Goal: Task Accomplishment & Management: Manage account settings

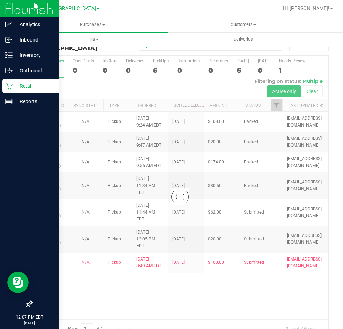
click at [5, 83] on icon at bounding box center [8, 85] width 7 height 7
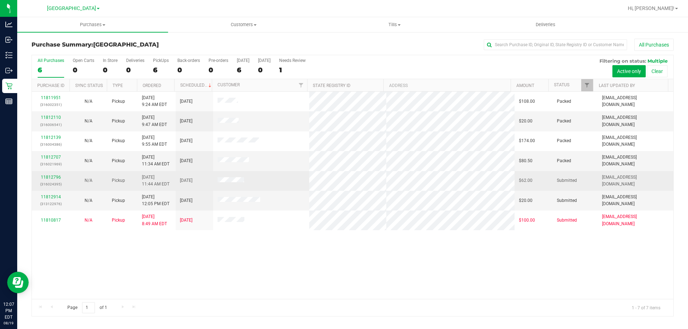
click at [47, 191] on td "11812796 (316024395)" at bounding box center [51, 181] width 38 height 20
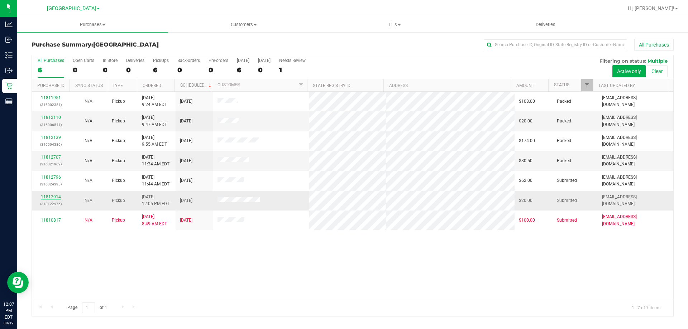
click at [49, 195] on link "11812914" at bounding box center [51, 196] width 20 height 5
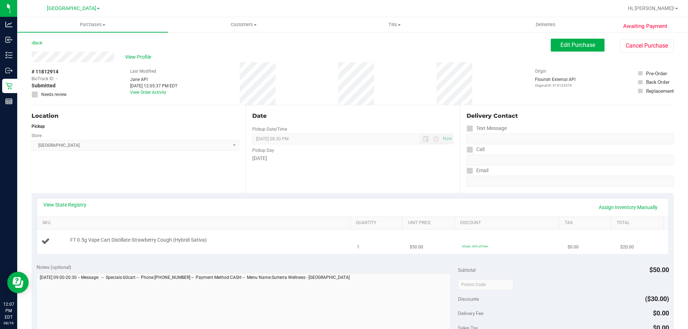
click at [343, 232] on td "1" at bounding box center [378, 242] width 53 height 24
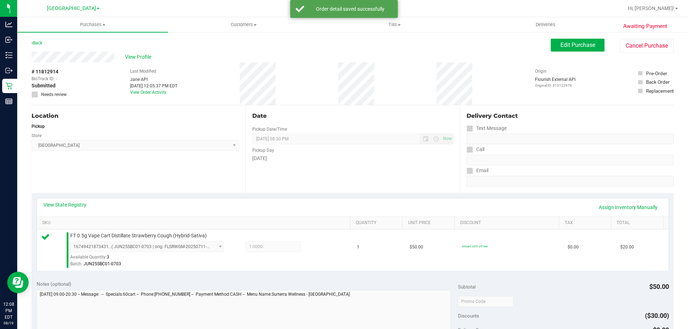
scroll to position [179, 0]
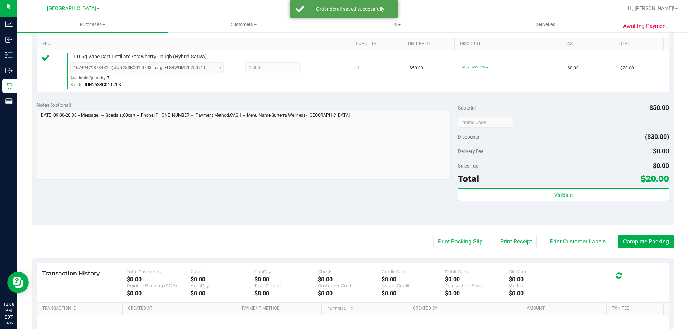
click at [343, 186] on div "Subtotal $50.00 Discounts ($30.00) Delivery Fee $0.00 Sales Tax $0.00 Total $20…" at bounding box center [563, 160] width 211 height 119
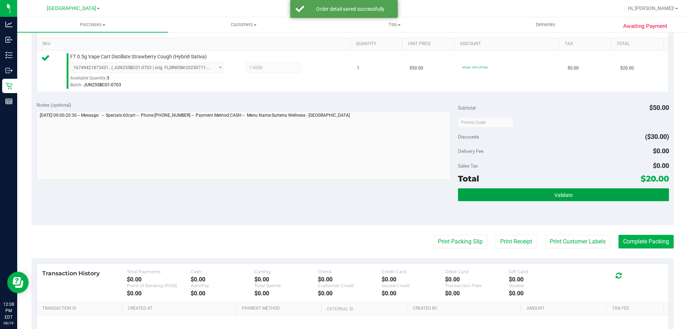
click at [343, 188] on button "Validate" at bounding box center [563, 194] width 211 height 13
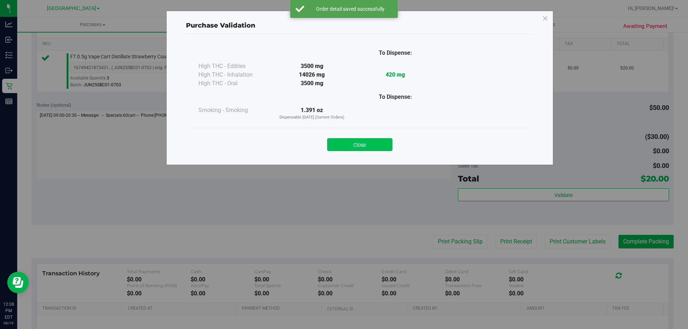
click at [343, 143] on button "Close" at bounding box center [359, 144] width 65 height 13
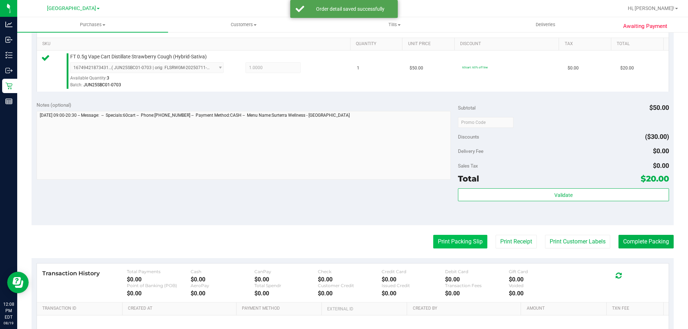
click at [343, 241] on button "Print Packing Slip" at bounding box center [460, 242] width 54 height 14
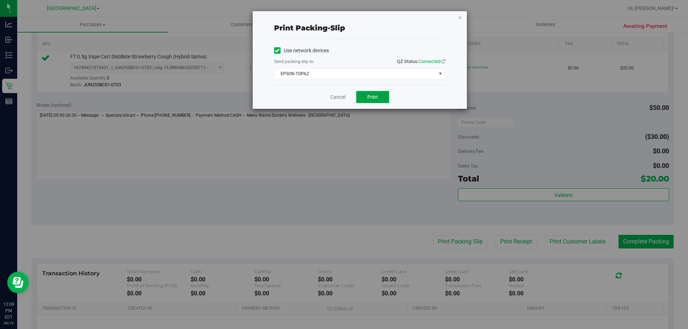
click at [343, 96] on button "Print" at bounding box center [372, 97] width 33 height 12
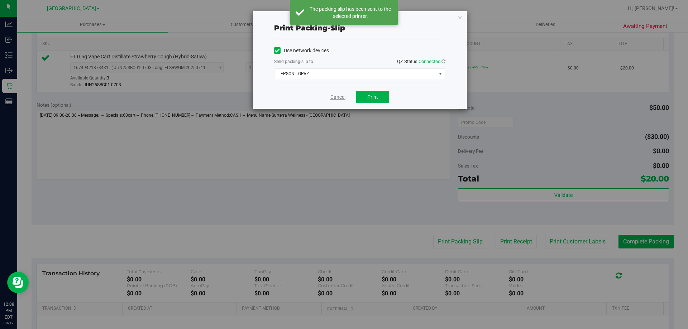
click at [337, 100] on link "Cancel" at bounding box center [337, 97] width 15 height 8
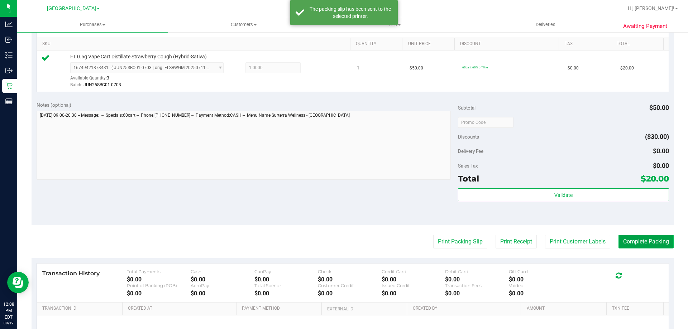
click at [343, 241] on button "Complete Packing" at bounding box center [645, 242] width 55 height 14
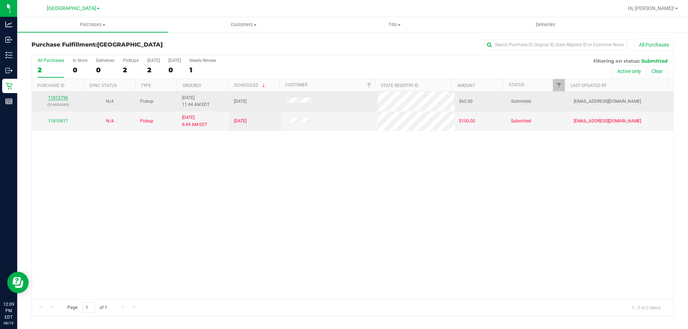
click at [57, 97] on link "11812796" at bounding box center [58, 97] width 20 height 5
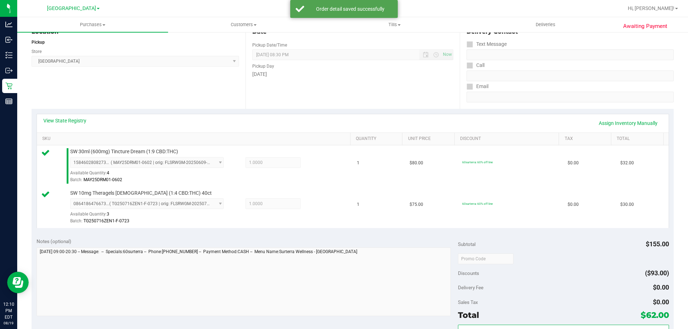
scroll to position [251, 0]
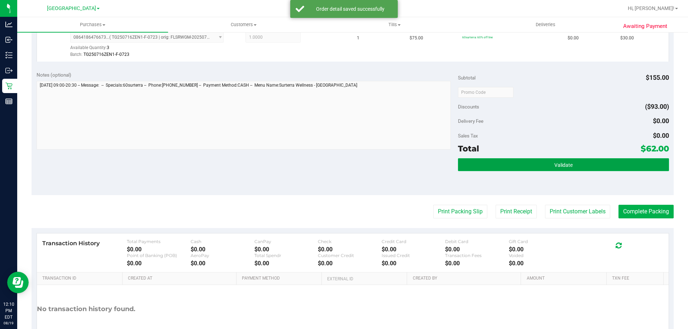
click at [343, 159] on button "Validate" at bounding box center [563, 164] width 211 height 13
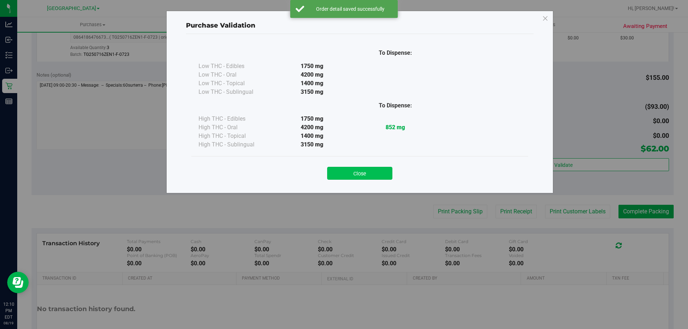
click at [343, 175] on button "Close" at bounding box center [359, 173] width 65 height 13
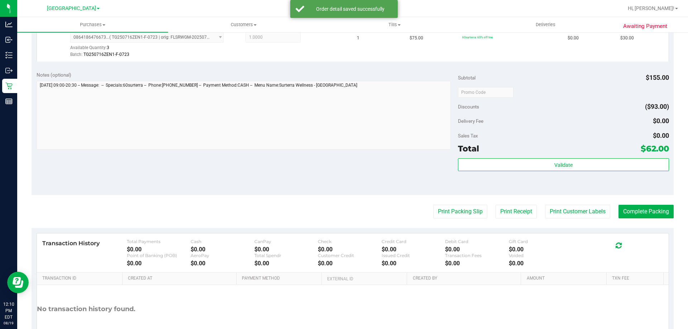
click at [343, 203] on purchase-details "Back Edit Purchase Cancel Purchase View Profile # 11812796 BioTrack ID: - Submi…" at bounding box center [353, 75] width 642 height 574
click at [343, 207] on button "Print Packing Slip" at bounding box center [460, 212] width 54 height 14
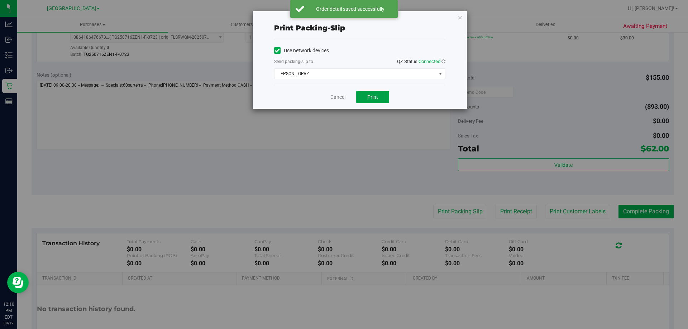
click at [343, 96] on button "Print" at bounding box center [372, 97] width 33 height 12
click at [340, 99] on link "Cancel" at bounding box center [337, 97] width 15 height 8
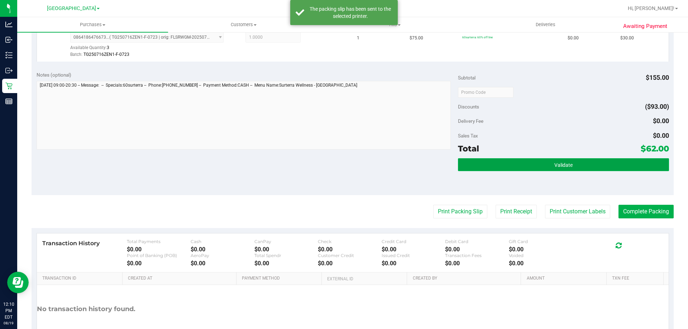
drag, startPoint x: 509, startPoint y: 160, endPoint x: 475, endPoint y: 164, distance: 35.0
click at [343, 160] on button "Validate" at bounding box center [563, 164] width 211 height 13
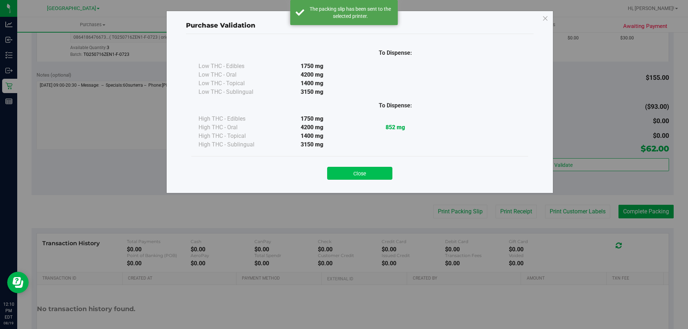
click at [343, 173] on button "Close" at bounding box center [359, 173] width 65 height 13
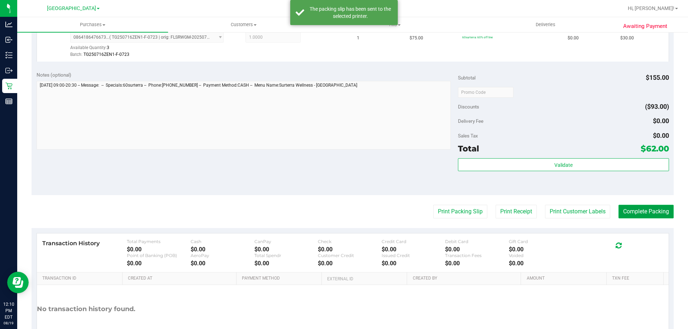
click at [343, 209] on button "Complete Packing" at bounding box center [645, 212] width 55 height 14
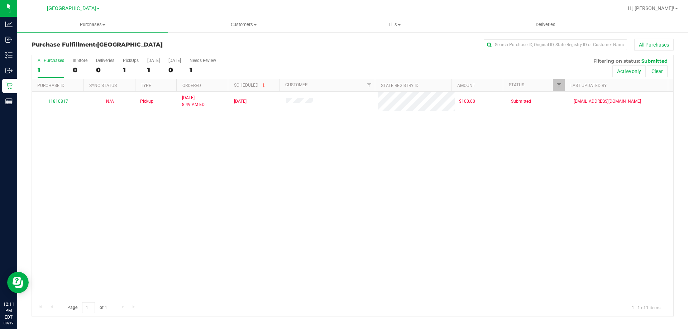
click at [343, 210] on div "11810817 N/A Pickup [DATE] 8:49 AM EDT 8/19/2025 $100.00 Submitted [EMAIL_ADDRE…" at bounding box center [352, 195] width 641 height 207
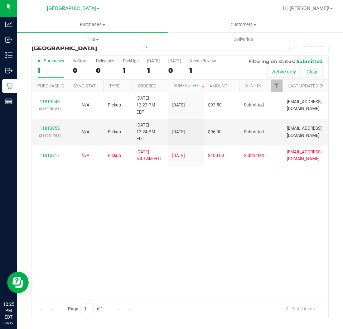
click at [130, 203] on div "11813043 (315995151) N/A Pickup [DATE] 12:23 PM EDT 8/19/2025 $93.50 Submitted …" at bounding box center [180, 195] width 297 height 207
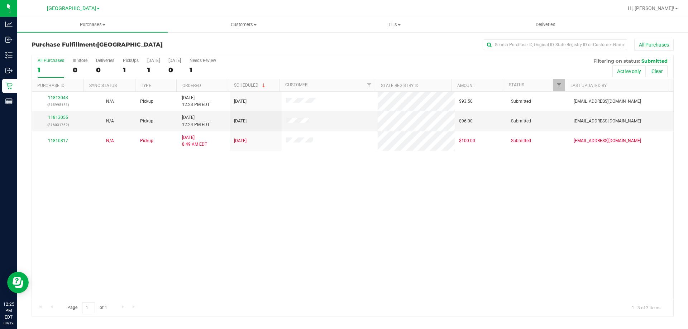
click at [343, 249] on div "11813043 (315995151) N/A Pickup [DATE] 12:23 PM EDT 8/19/2025 $93.50 Submitted …" at bounding box center [352, 195] width 641 height 207
click at [53, 116] on link "11813055" at bounding box center [58, 117] width 20 height 5
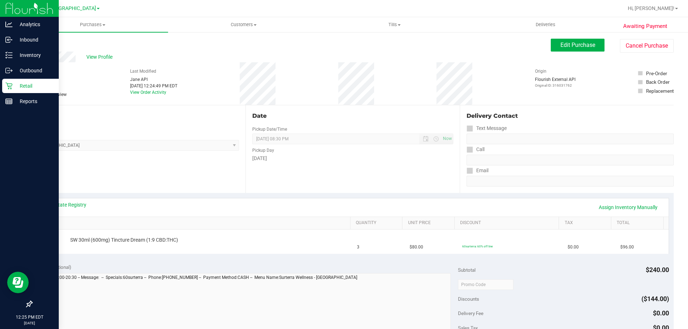
click at [8, 90] on div "Retail" at bounding box center [30, 86] width 57 height 14
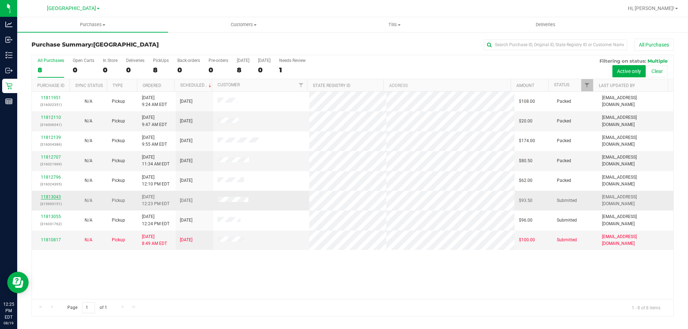
click at [56, 198] on link "11813043" at bounding box center [51, 196] width 20 height 5
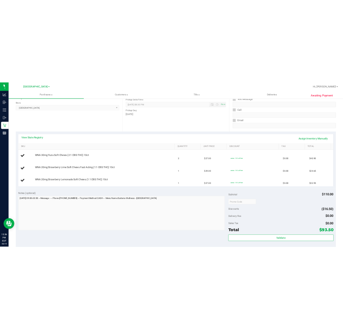
scroll to position [96, 0]
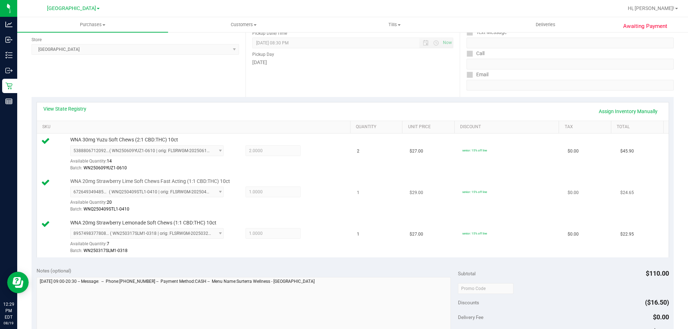
click at [343, 181] on td "$29.00" at bounding box center [431, 196] width 53 height 42
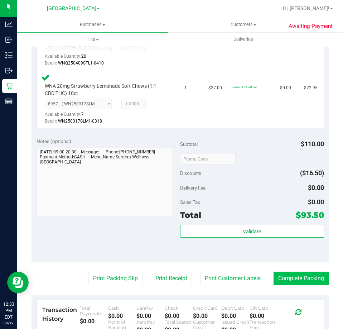
scroll to position [347, 0]
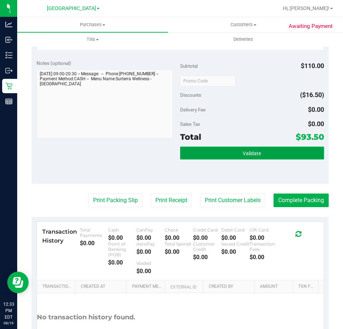
click at [280, 158] on button "Validate" at bounding box center [252, 152] width 144 height 13
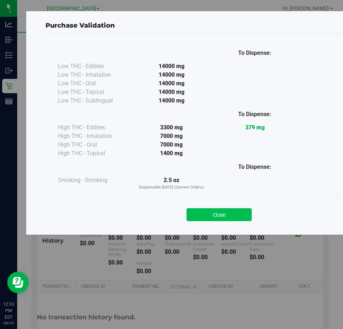
click at [229, 210] on button "Close" at bounding box center [219, 214] width 65 height 13
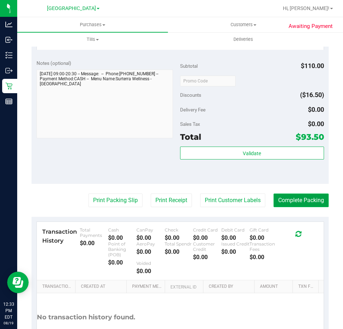
click at [294, 199] on button "Complete Packing" at bounding box center [301, 200] width 55 height 14
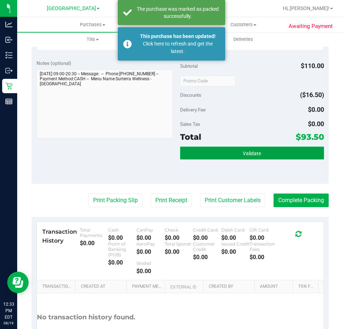
click at [270, 147] on button "Validate" at bounding box center [252, 152] width 144 height 13
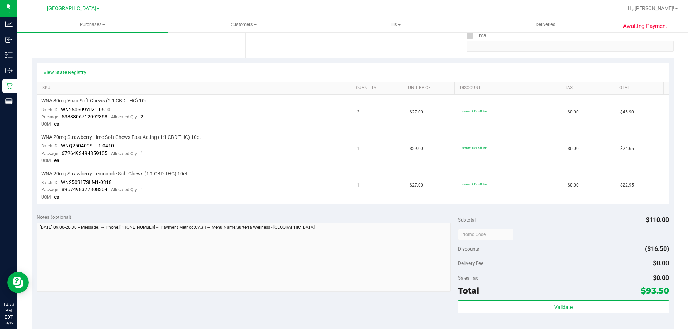
scroll to position [251, 0]
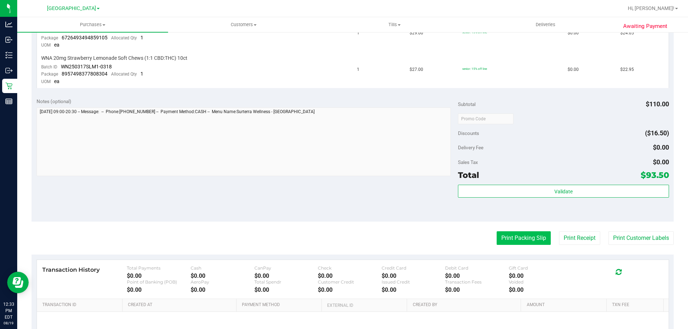
click at [343, 236] on button "Print Packing Slip" at bounding box center [523, 238] width 54 height 14
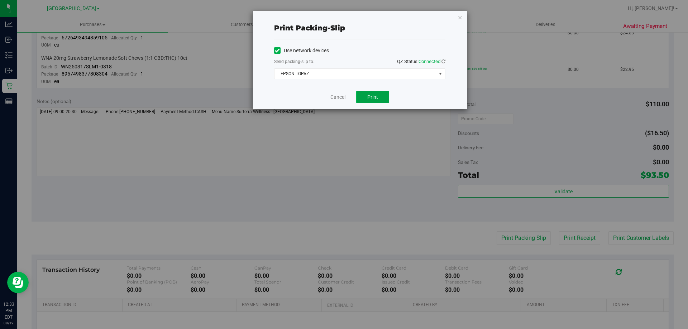
click at [343, 98] on span "Print" at bounding box center [372, 97] width 11 height 6
click at [342, 98] on link "Cancel" at bounding box center [337, 97] width 15 height 8
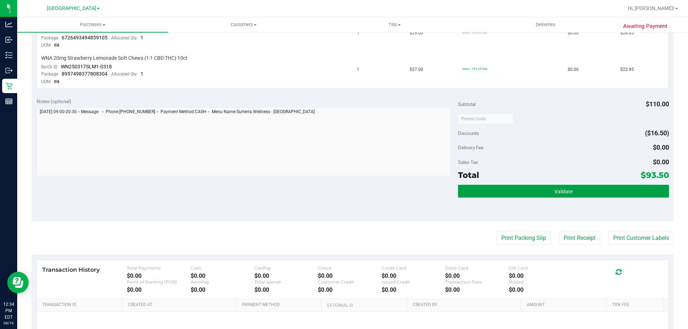
click at [343, 197] on button "Validate" at bounding box center [563, 191] width 211 height 13
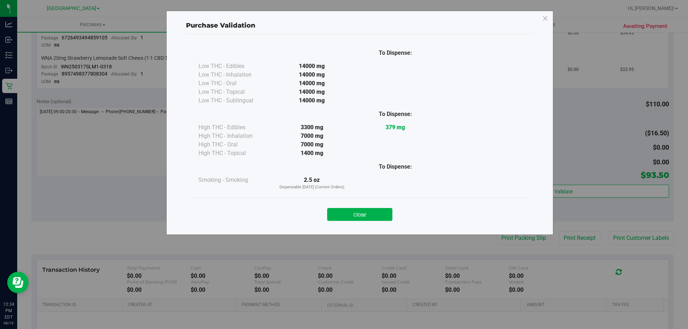
click at [343, 210] on button "Close" at bounding box center [359, 214] width 65 height 13
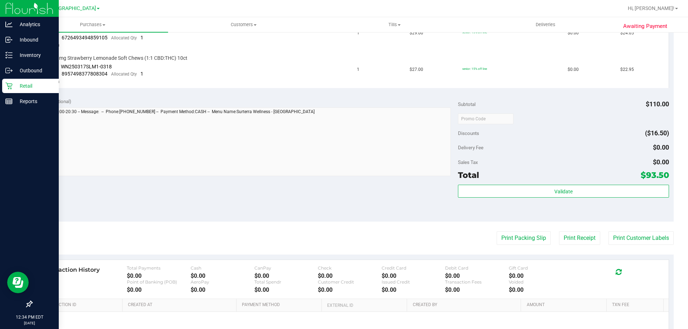
click at [3, 86] on div "Retail" at bounding box center [30, 86] width 57 height 14
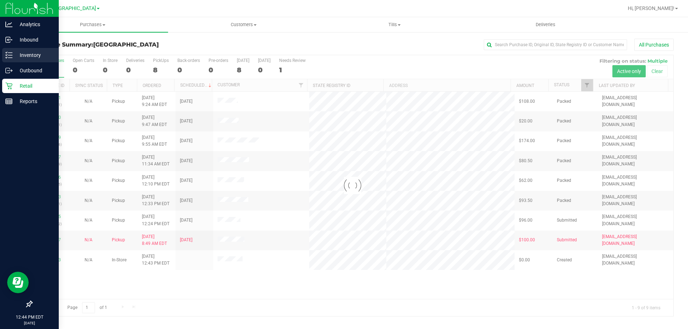
click at [9, 60] on div "Inventory" at bounding box center [30, 55] width 57 height 14
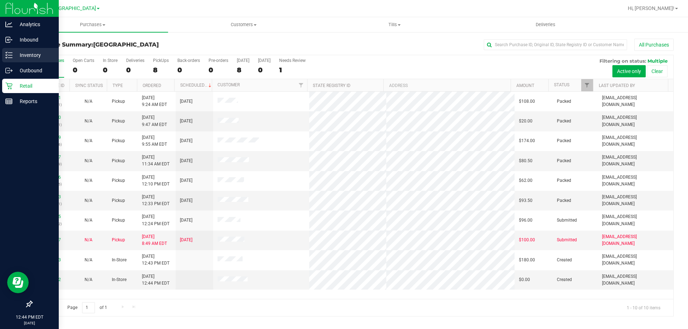
click at [17, 51] on div "Inventory" at bounding box center [30, 55] width 57 height 14
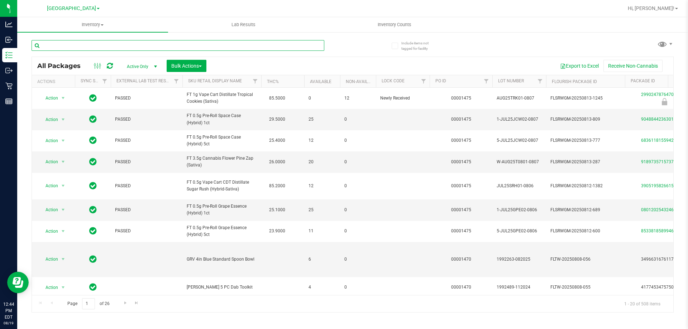
click at [126, 49] on input "text" at bounding box center [178, 45] width 293 height 11
type input "4968459520908035"
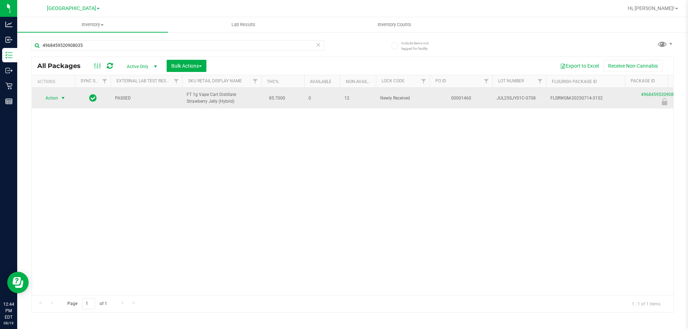
click at [57, 98] on span "Action" at bounding box center [48, 98] width 19 height 10
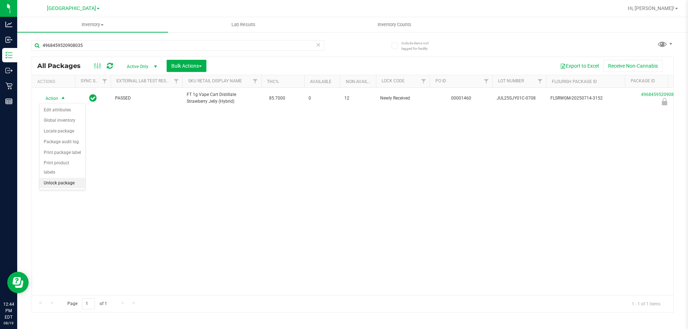
click at [54, 178] on li "Unlock package" at bounding box center [62, 183] width 46 height 11
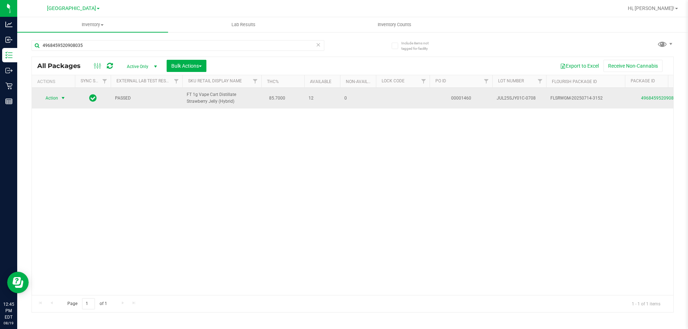
click at [62, 99] on span "select" at bounding box center [63, 98] width 6 height 6
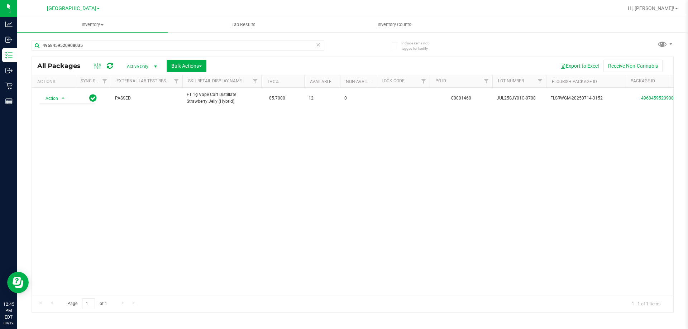
click at [273, 221] on div "Action Action Adjust qty Create package Edit attributes Global inventory Locate…" at bounding box center [352, 191] width 641 height 207
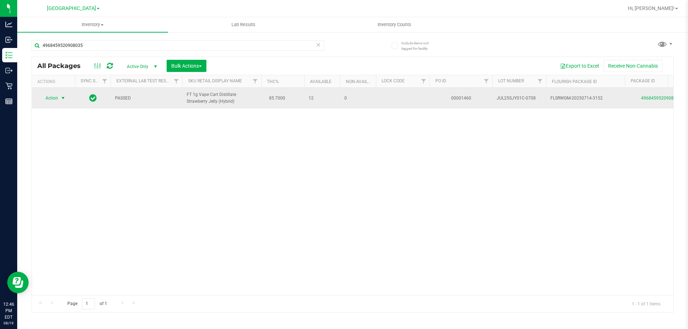
click at [58, 100] on span "Action" at bounding box center [48, 98] width 19 height 10
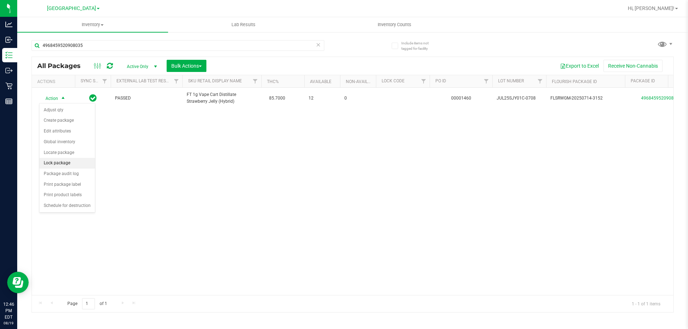
click at [85, 167] on li "Lock package" at bounding box center [67, 163] width 56 height 11
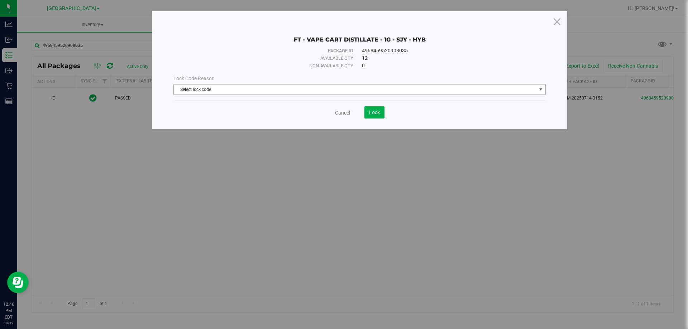
click at [343, 92] on span "Select lock code" at bounding box center [355, 90] width 362 height 10
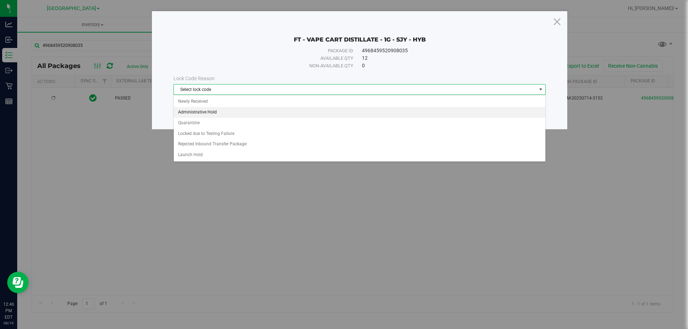
click at [340, 107] on li "Administrative Hold" at bounding box center [359, 112] width 371 height 11
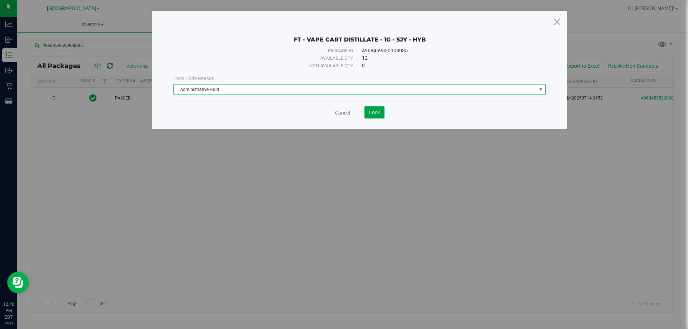
click at [343, 111] on button "Lock" at bounding box center [374, 112] width 20 height 12
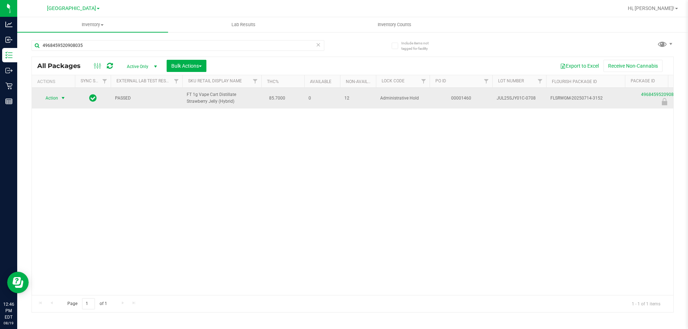
click at [57, 101] on span "Action" at bounding box center [48, 98] width 19 height 10
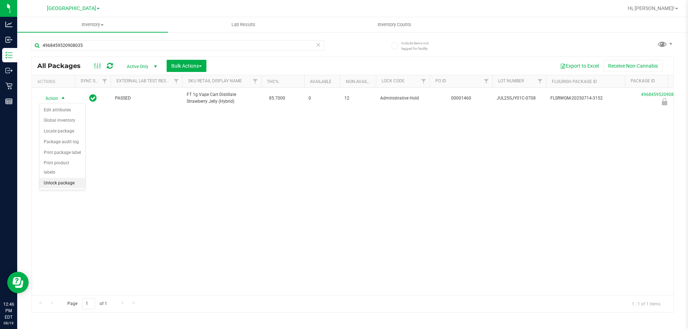
click at [61, 178] on li "Unlock package" at bounding box center [62, 183] width 46 height 11
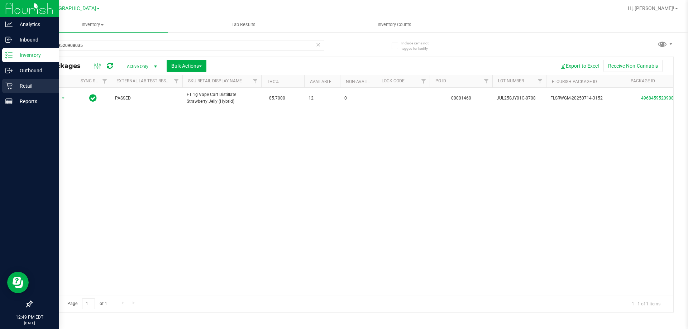
click at [23, 86] on p "Retail" at bounding box center [34, 86] width 43 height 9
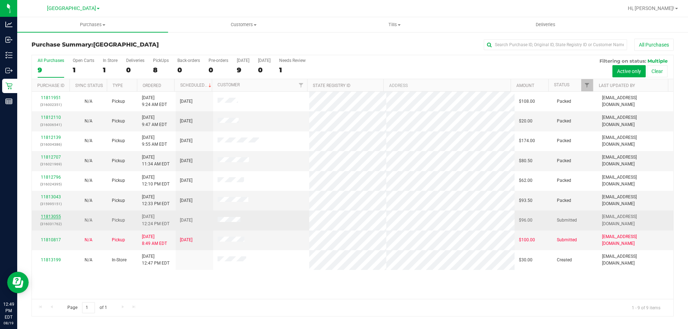
click at [50, 218] on link "11813055" at bounding box center [51, 216] width 20 height 5
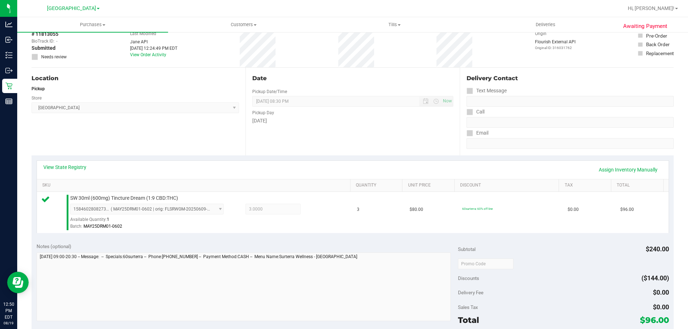
scroll to position [143, 0]
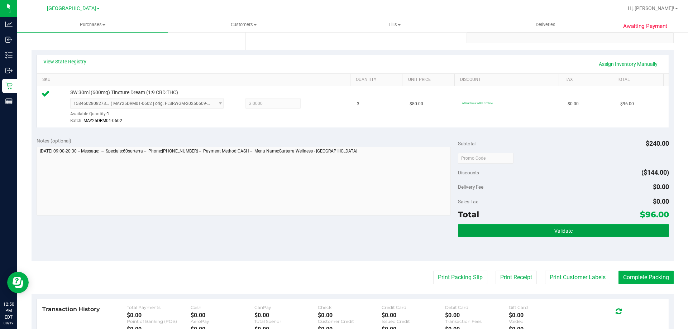
click at [343, 226] on button "Validate" at bounding box center [563, 230] width 211 height 13
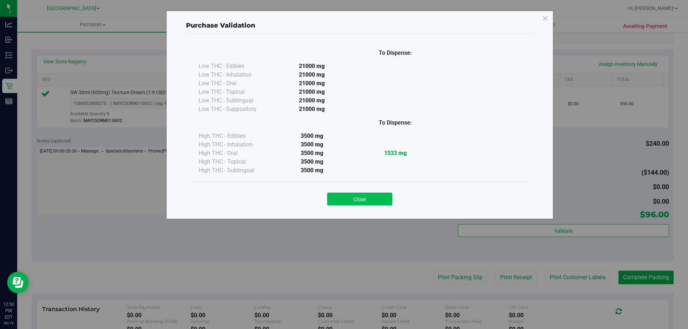
click at [343, 197] on button "Close" at bounding box center [359, 199] width 65 height 13
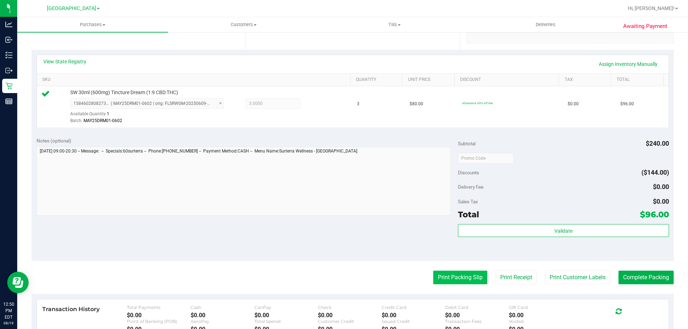
click at [343, 279] on button "Print Packing Slip" at bounding box center [460, 278] width 54 height 14
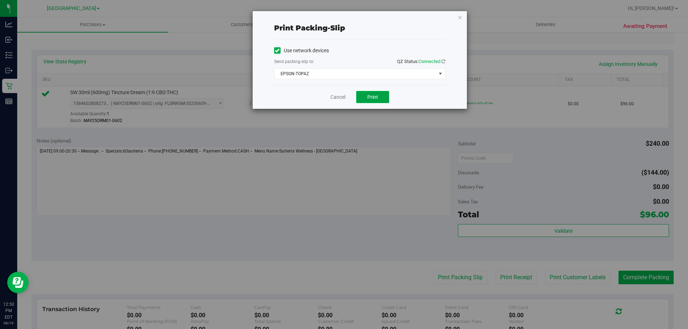
click at [343, 100] on span "Print" at bounding box center [372, 97] width 11 height 6
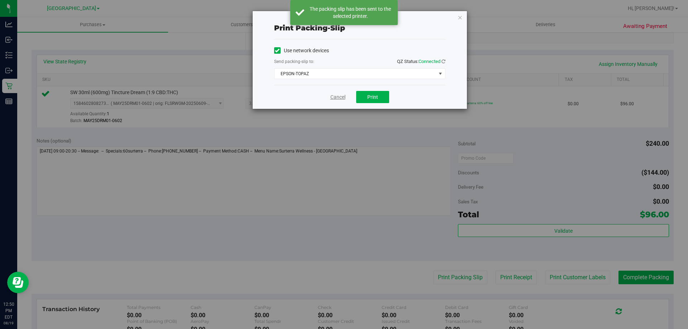
click at [334, 96] on link "Cancel" at bounding box center [337, 97] width 15 height 8
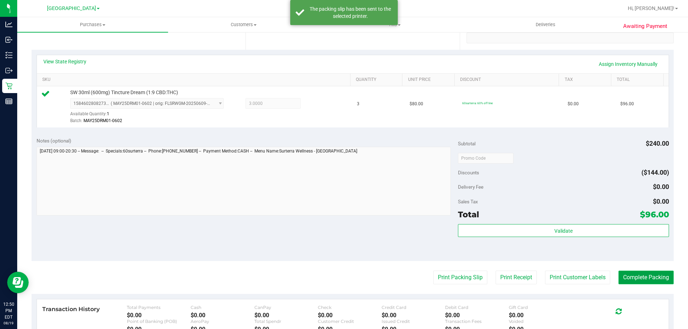
click at [343, 280] on button "Complete Packing" at bounding box center [645, 278] width 55 height 14
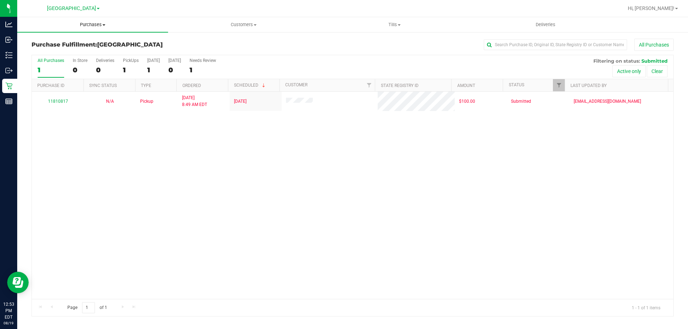
click at [92, 25] on span "Purchases" at bounding box center [92, 24] width 151 height 6
click at [64, 40] on span "Summary of purchases" at bounding box center [53, 43] width 73 height 6
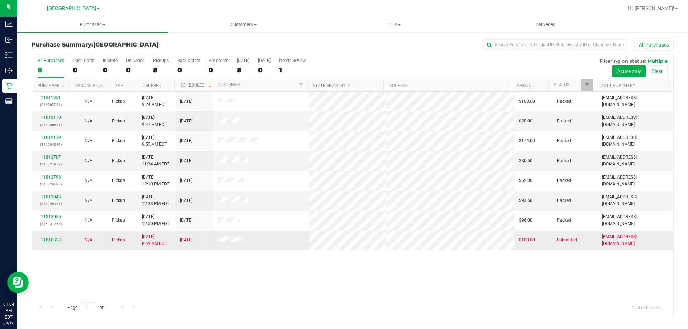
click at [55, 239] on link "11810817" at bounding box center [51, 239] width 20 height 5
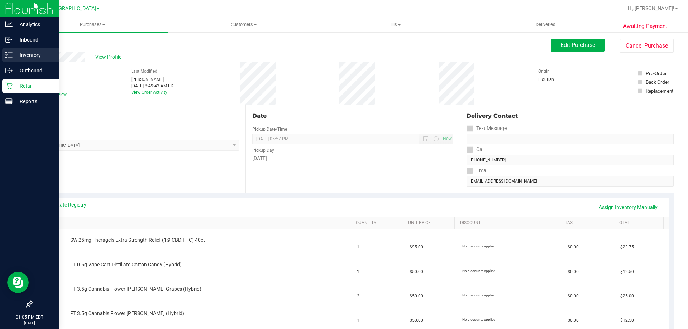
click at [18, 58] on p "Inventory" at bounding box center [34, 55] width 43 height 9
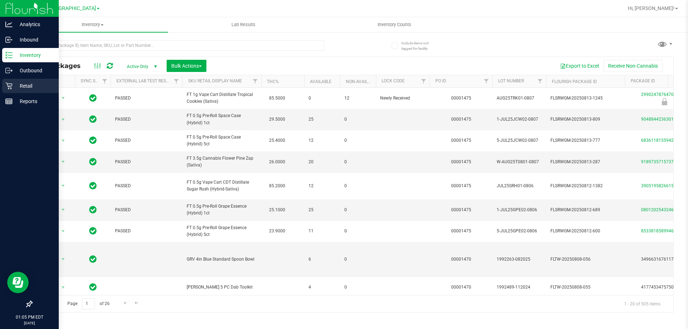
click at [11, 87] on icon at bounding box center [8, 85] width 7 height 7
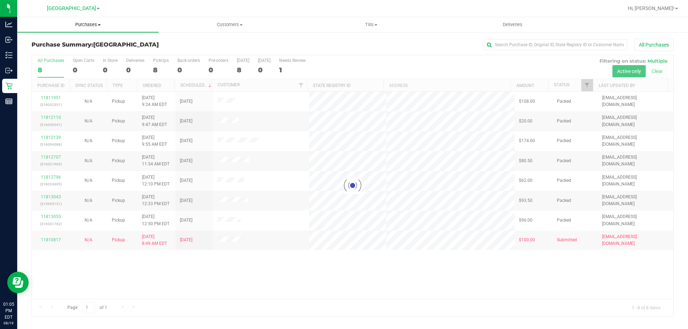
click at [92, 27] on span "Purchases" at bounding box center [87, 24] width 141 height 6
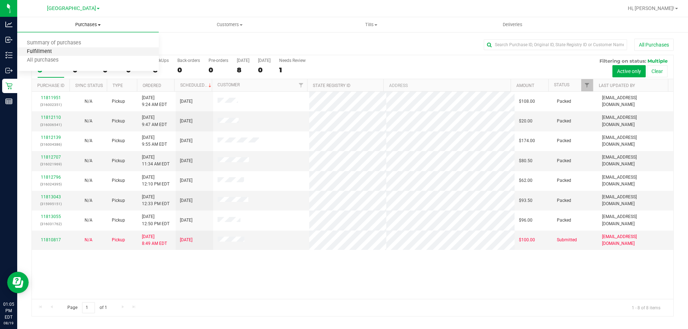
click at [48, 50] on span "Fulfillment" at bounding box center [39, 52] width 44 height 6
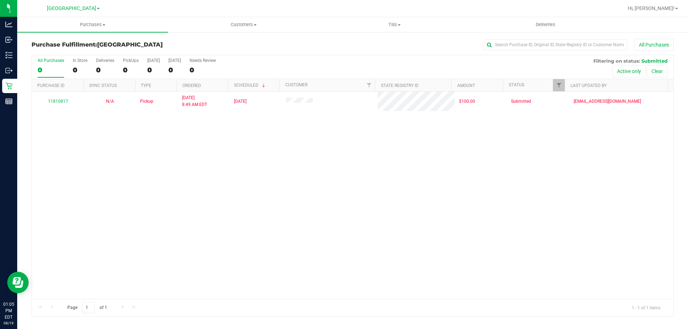
click at [310, 160] on div "11810817 N/A Pickup [DATE] 8:49 AM EDT 8/19/2025 $100.00 Submitted [EMAIL_ADDRE…" at bounding box center [352, 195] width 641 height 207
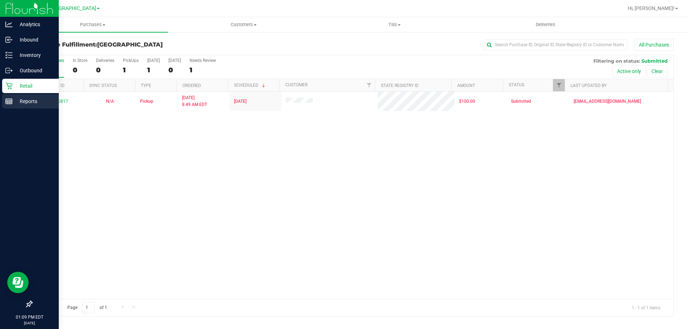
click at [9, 99] on rect at bounding box center [9, 101] width 6 height 5
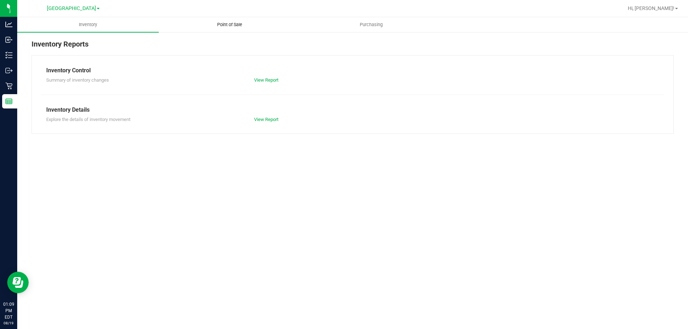
click at [212, 29] on uib-tab-heading "Point of Sale" at bounding box center [229, 25] width 141 height 14
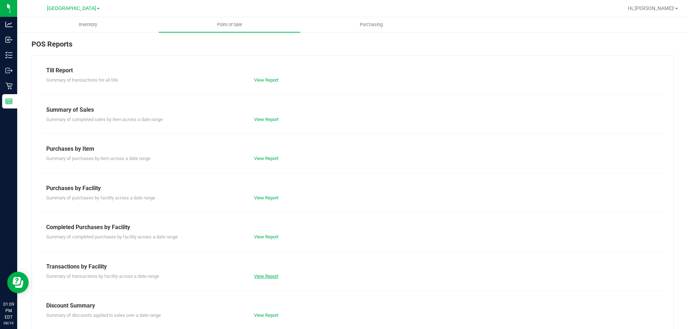
click at [258, 275] on link "View Report" at bounding box center [266, 276] width 24 height 5
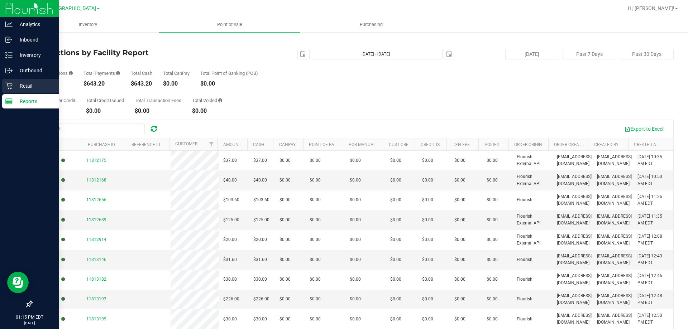
click at [25, 88] on p "Retail" at bounding box center [34, 86] width 43 height 9
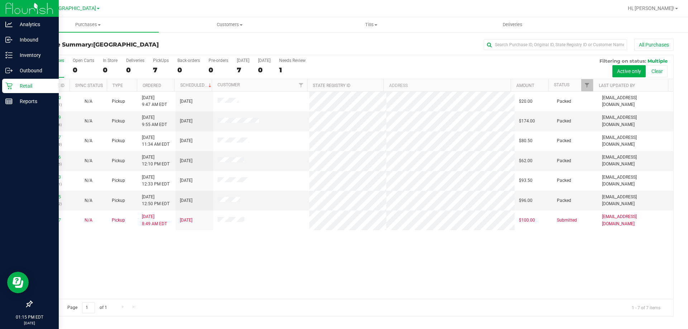
click at [82, 32] on link "Purchases Summary of purchases Fulfillment All purchases" at bounding box center [87, 24] width 141 height 15
click at [59, 53] on span "Fulfillment" at bounding box center [39, 52] width 44 height 6
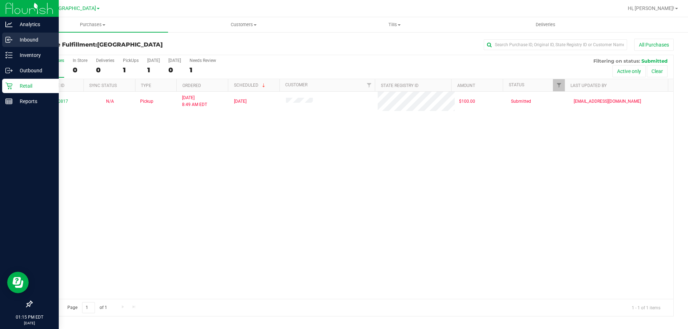
click at [5, 47] on div "Inbound" at bounding box center [30, 40] width 57 height 14
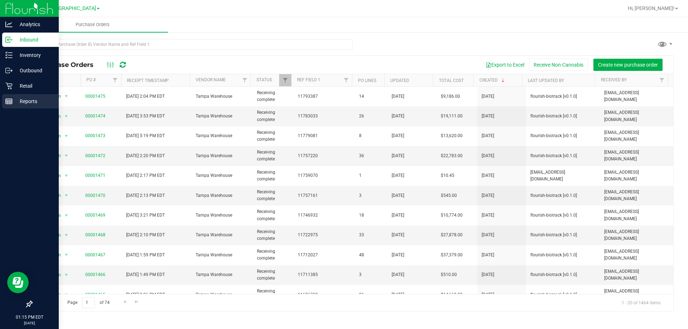
click at [8, 94] on div "Reports" at bounding box center [30, 101] width 57 height 14
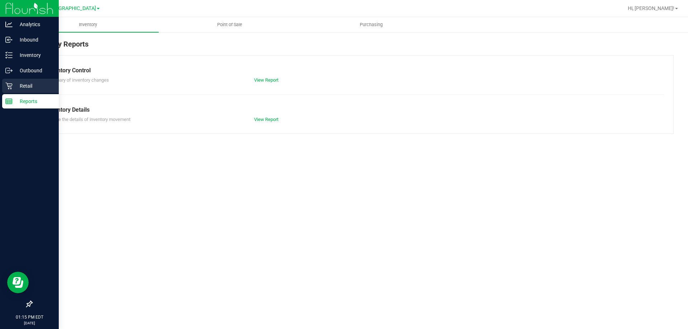
click at [9, 90] on div "Retail" at bounding box center [30, 86] width 57 height 14
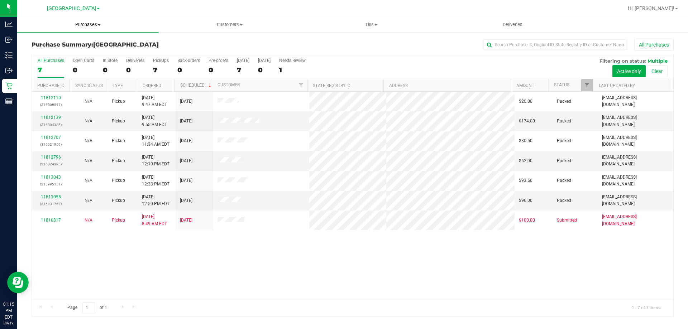
click at [88, 23] on span "Purchases" at bounding box center [87, 24] width 141 height 6
click at [44, 52] on span "Fulfillment" at bounding box center [39, 52] width 44 height 6
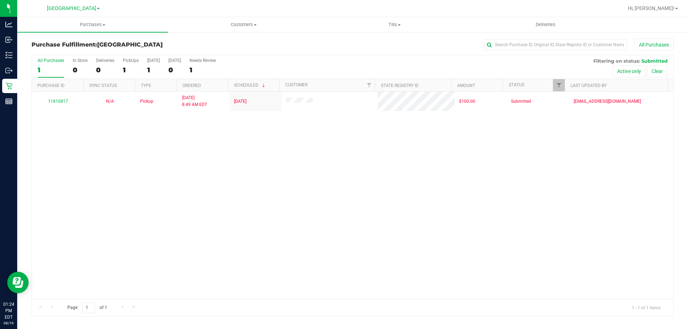
click at [299, 133] on div "11810817 N/A Pickup [DATE] 8:49 AM EDT 8/19/2025 $100.00 Submitted [EMAIL_ADDRE…" at bounding box center [352, 195] width 641 height 207
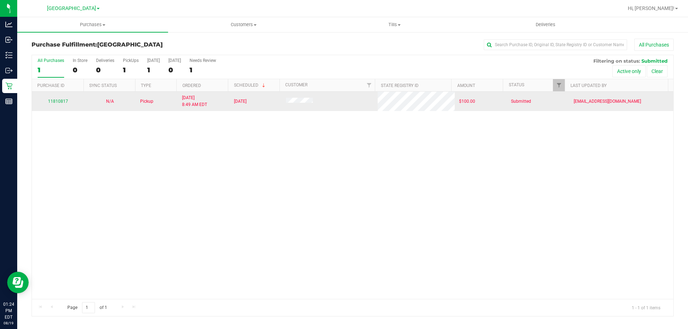
click at [58, 98] on div "11810817" at bounding box center [57, 101] width 43 height 7
click at [50, 101] on link "11810817" at bounding box center [58, 101] width 20 height 5
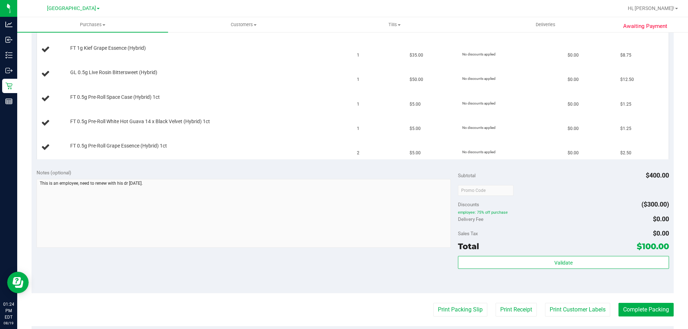
scroll to position [310, 0]
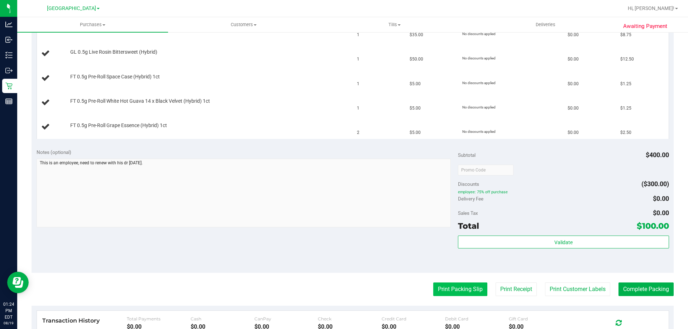
click at [343, 291] on button "Print Packing Slip" at bounding box center [460, 290] width 54 height 14
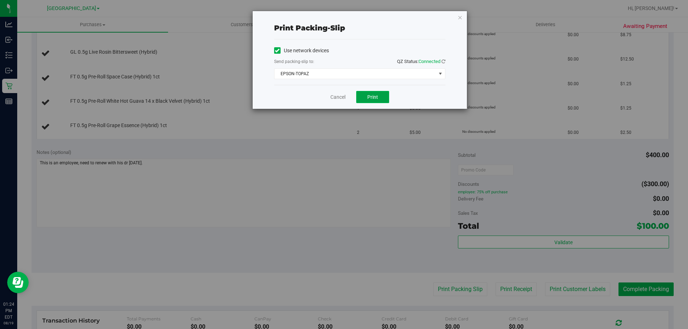
click at [343, 97] on span "Print" at bounding box center [372, 97] width 11 height 6
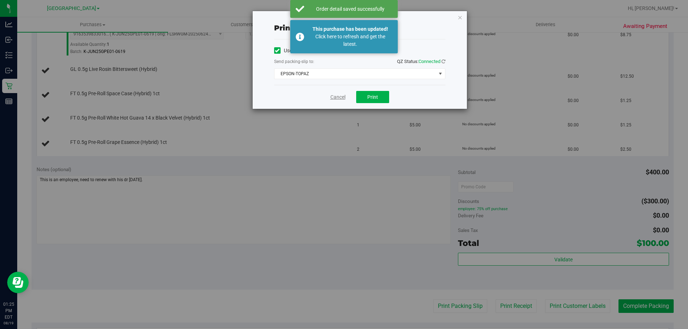
click at [333, 99] on link "Cancel" at bounding box center [337, 97] width 15 height 8
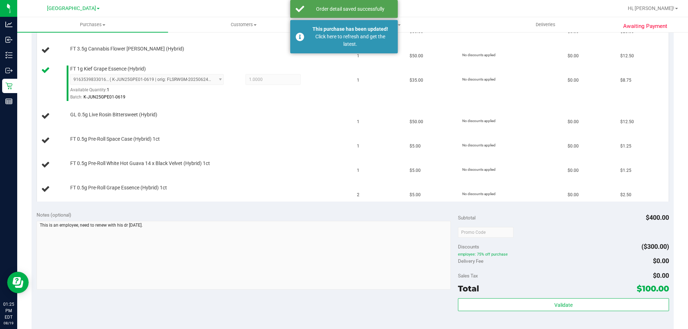
scroll to position [198, 0]
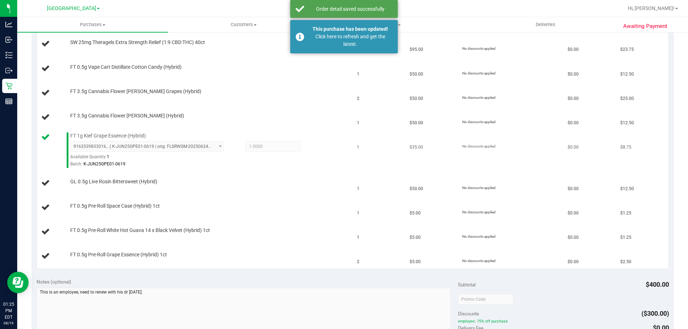
click at [294, 168] on div at bounding box center [208, 168] width 277 height 0
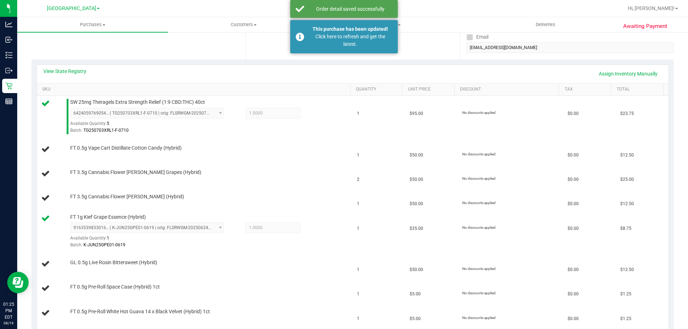
scroll to position [128, 0]
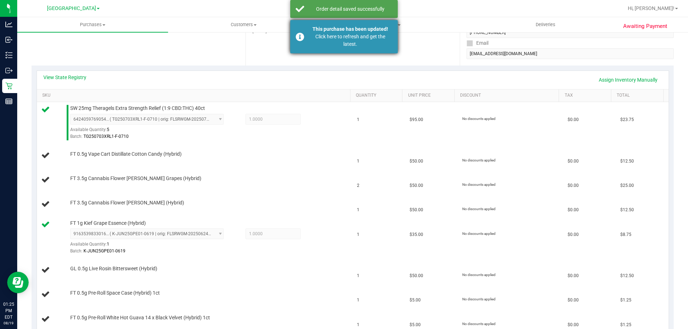
click at [343, 41] on div "Click here to refresh and get the latest." at bounding box center [350, 40] width 84 height 15
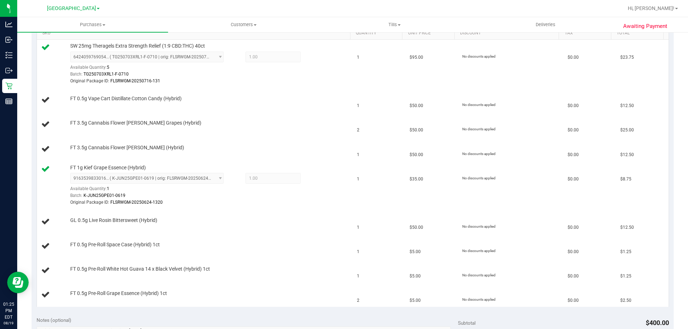
scroll to position [189, 0]
click at [343, 150] on td "1" at bounding box center [378, 150] width 53 height 24
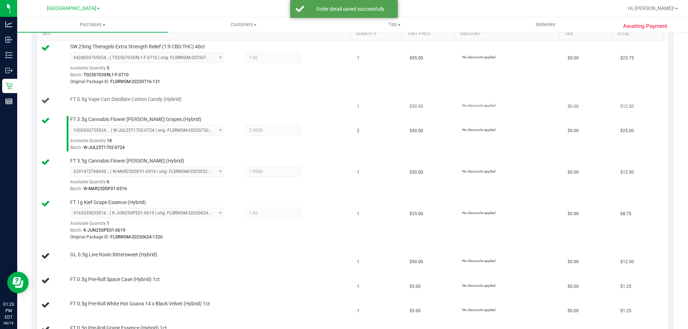
click at [327, 108] on td "FT 0.5g Vape Cart Distillate Cotton Candy (Hybrid)" at bounding box center [195, 101] width 316 height 24
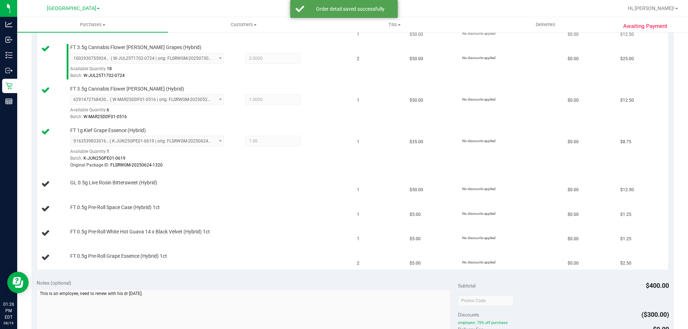
scroll to position [261, 0]
click at [295, 192] on td "GL 0.5g Live Rosin Bittersweet (Hybrid)" at bounding box center [195, 184] width 316 height 24
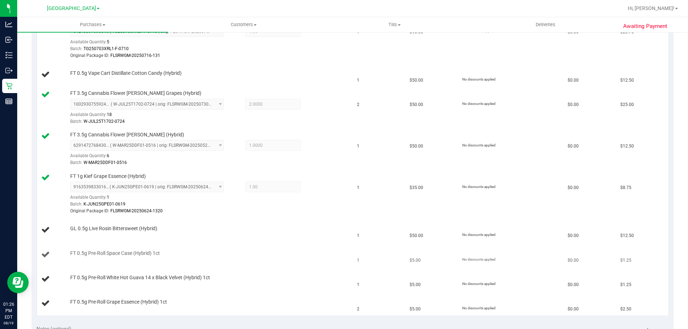
click at [304, 250] on div "FT 0.5g Pre-Roll Space Case (Hybrid) 1ct" at bounding box center [207, 253] width 280 height 7
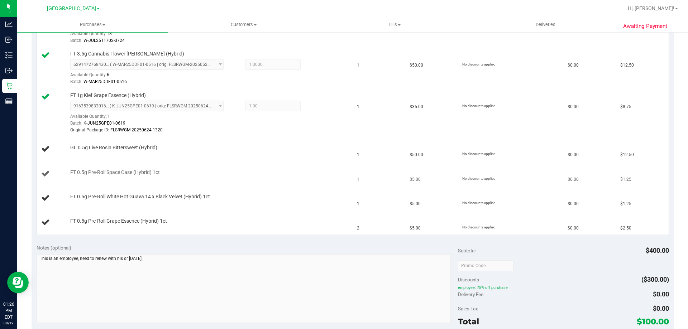
scroll to position [299, 0]
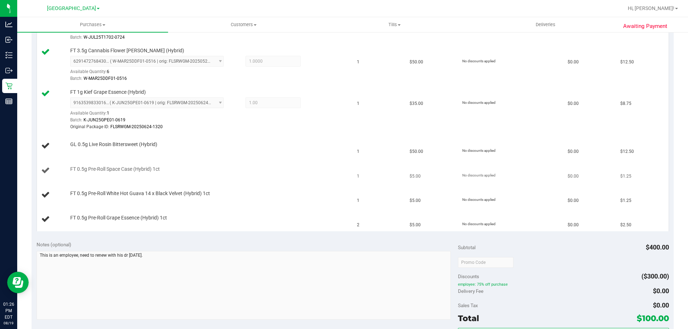
click at [318, 172] on div "FT 0.5g Pre-Roll Space Case (Hybrid) 1ct" at bounding box center [207, 169] width 280 height 7
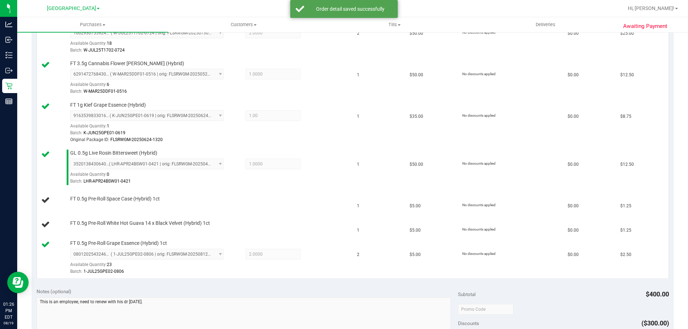
scroll to position [270, 0]
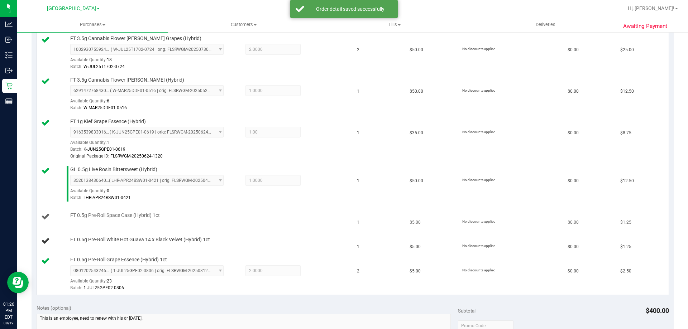
click at [314, 218] on div "FT 0.5g Pre-Roll Space Case (Hybrid) 1ct" at bounding box center [207, 215] width 280 height 7
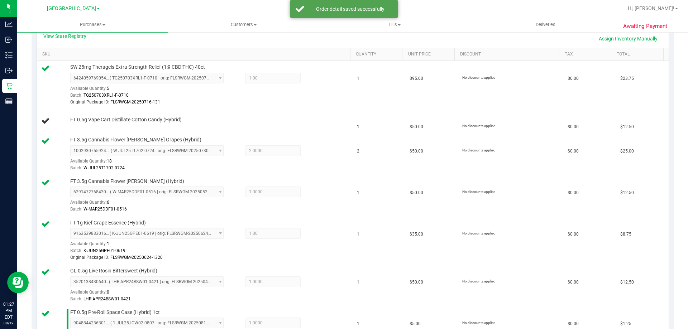
scroll to position [168, 0]
click at [329, 124] on div at bounding box center [208, 124] width 277 height 0
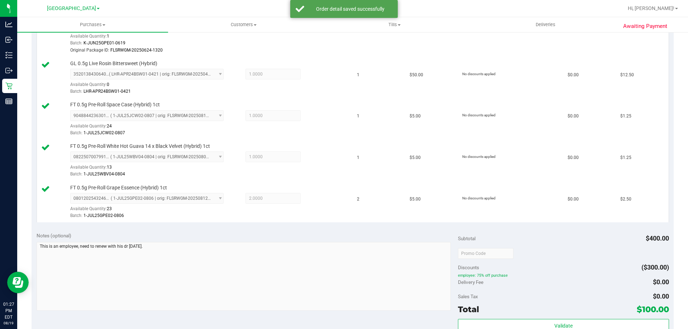
scroll to position [394, 0]
click at [343, 309] on div "Total $100.00" at bounding box center [563, 309] width 211 height 13
click at [343, 323] on span "Validate" at bounding box center [563, 326] width 18 height 6
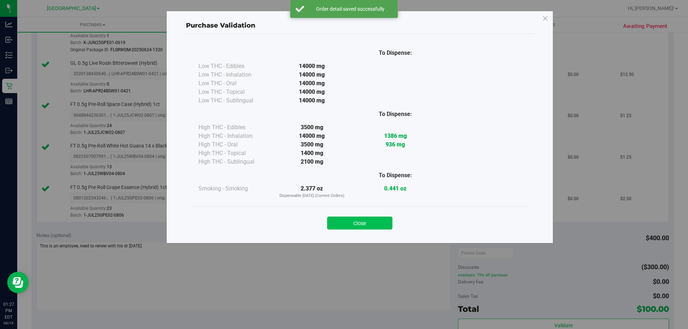
click at [343, 224] on button "Close" at bounding box center [359, 223] width 65 height 13
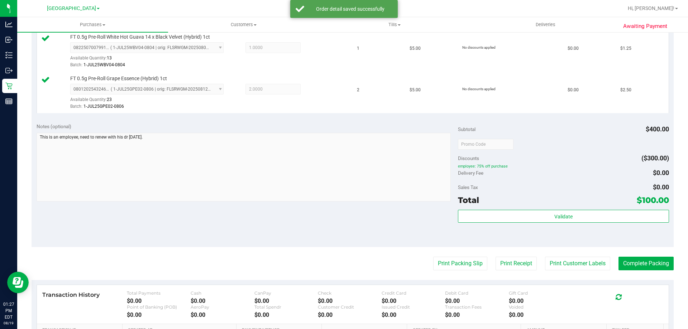
scroll to position [504, 0]
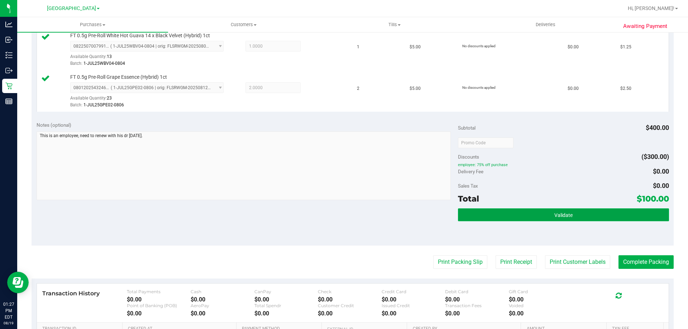
click at [343, 211] on button "Validate" at bounding box center [563, 214] width 211 height 13
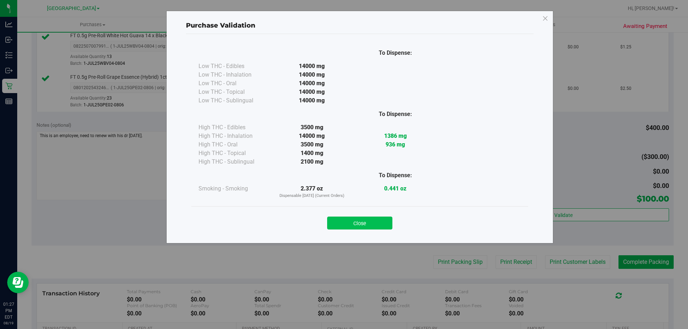
click at [343, 227] on button "Close" at bounding box center [359, 223] width 65 height 13
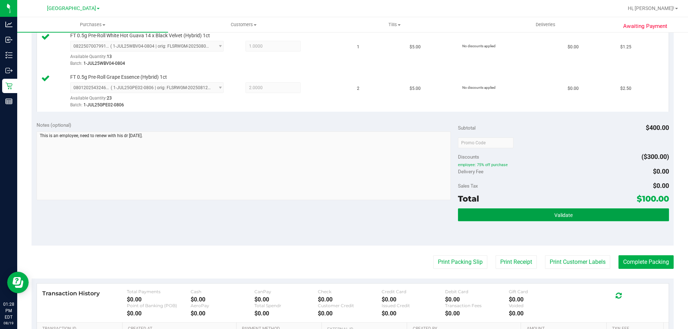
click at [343, 210] on button "Validate" at bounding box center [563, 214] width 211 height 13
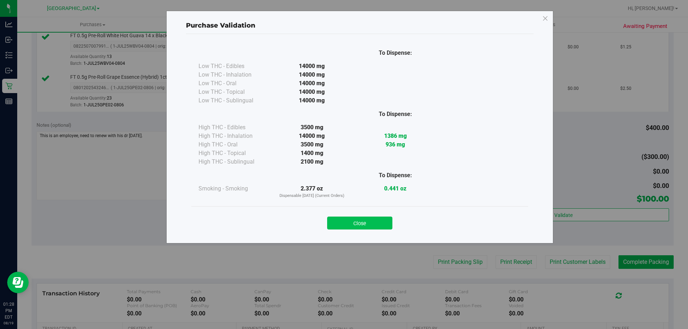
click at [343, 227] on button "Close" at bounding box center [359, 223] width 65 height 13
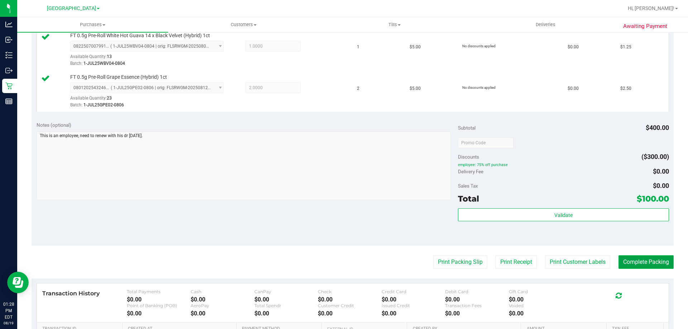
click at [343, 266] on button "Complete Packing" at bounding box center [645, 262] width 55 height 14
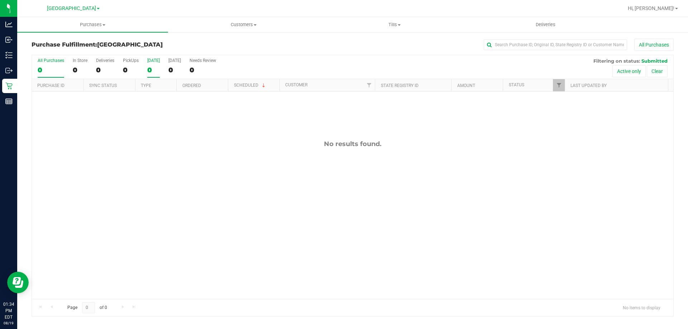
click at [148, 71] on div "0" at bounding box center [153, 70] width 13 height 8
click at [0, 0] on input "[DATE] 0" at bounding box center [0, 0] width 0 height 0
click at [80, 21] on span "Purchases" at bounding box center [92, 24] width 151 height 6
click at [76, 49] on li "Fulfillment" at bounding box center [92, 52] width 151 height 9
click at [205, 188] on div "No results found." at bounding box center [352, 220] width 641 height 256
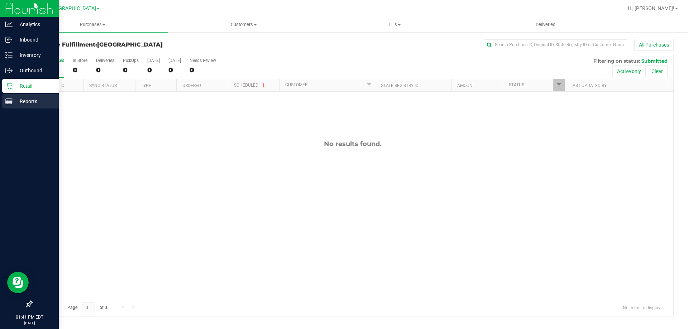
click at [8, 102] on line at bounding box center [8, 102] width 0 height 4
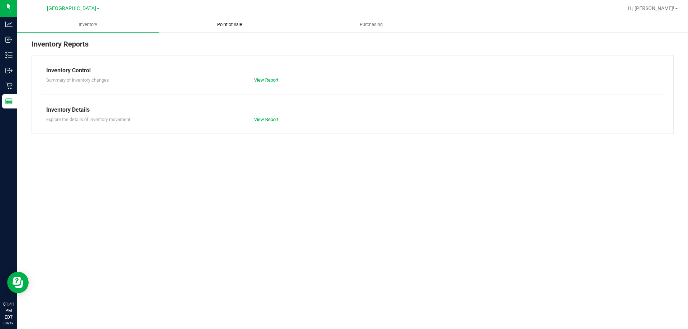
click at [218, 23] on span "Point of Sale" at bounding box center [229, 24] width 44 height 6
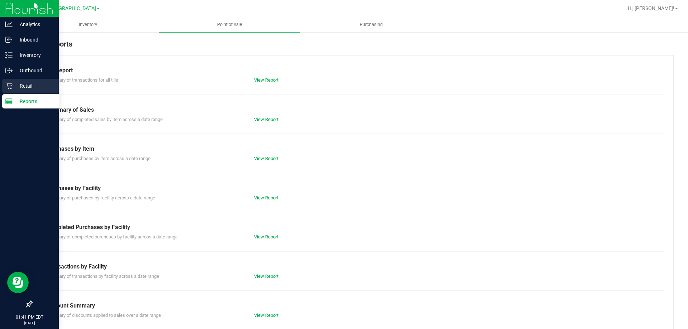
click at [3, 85] on div "Retail" at bounding box center [30, 86] width 57 height 14
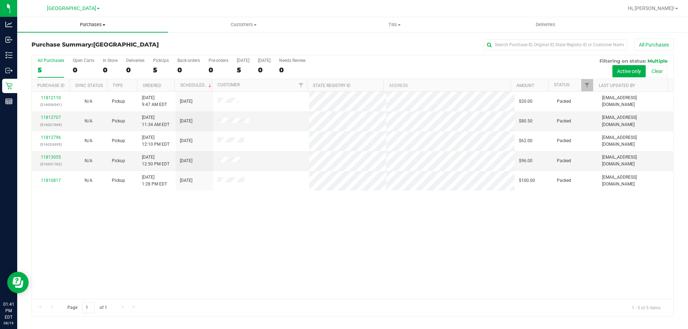
click at [91, 26] on span "Purchases" at bounding box center [92, 24] width 151 height 6
click at [90, 52] on li "Fulfillment" at bounding box center [92, 52] width 151 height 9
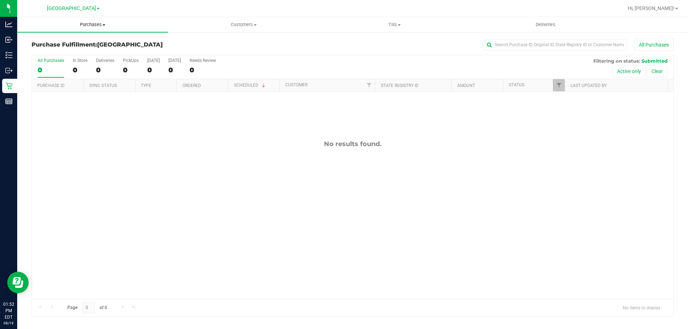
click at [64, 21] on uib-tab-heading "Purchases Summary of purchases Fulfillment All purchases" at bounding box center [92, 24] width 151 height 15
click at [42, 45] on span "Summary of purchases" at bounding box center [53, 43] width 73 height 6
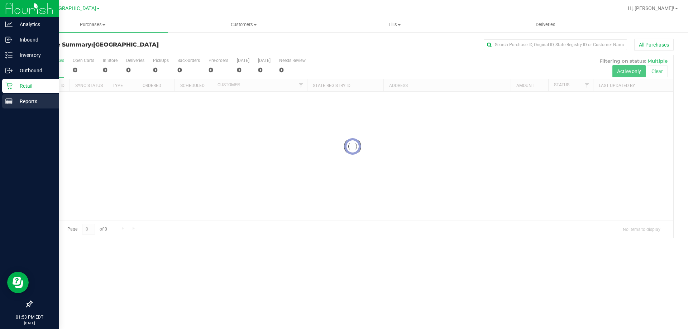
click at [8, 94] on div "Reports" at bounding box center [30, 101] width 57 height 14
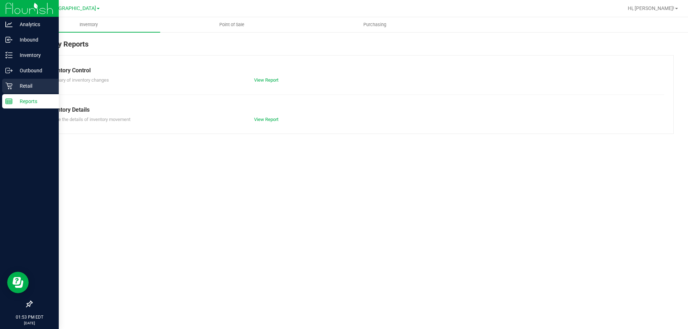
click at [15, 83] on p "Retail" at bounding box center [34, 86] width 43 height 9
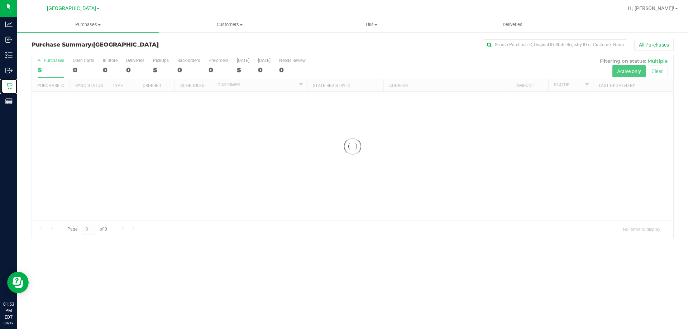
click at [102, 128] on div at bounding box center [352, 146] width 641 height 183
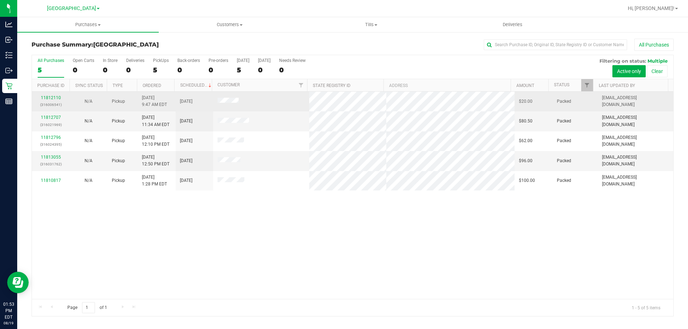
click at [142, 104] on span "[DATE] 9:47 AM EDT" at bounding box center [154, 102] width 25 height 14
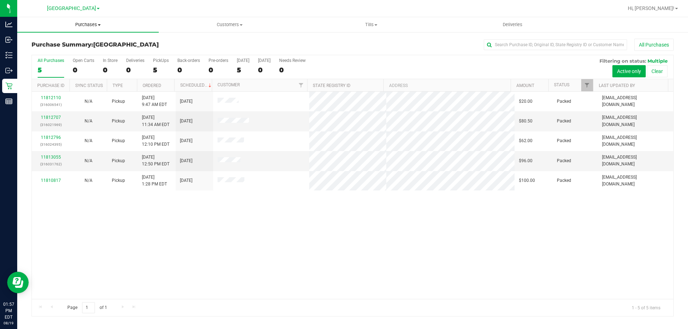
click at [86, 30] on uib-tab-heading "Purchases Summary of purchases Fulfillment All purchases" at bounding box center [87, 24] width 141 height 15
click at [66, 61] on span "All purchases" at bounding box center [42, 60] width 51 height 6
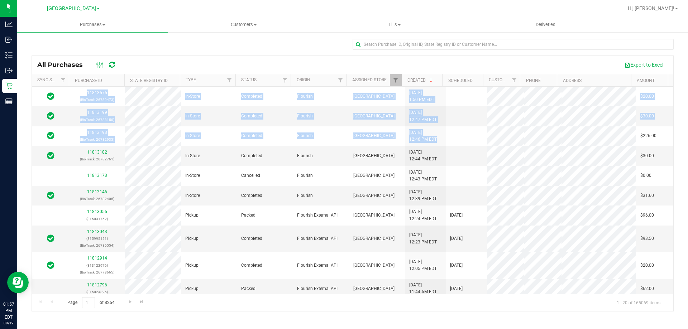
click at [343, 123] on div "All Purchases Export to Excel Sync Status Purchase ID State Registry ID Type St…" at bounding box center [352, 175] width 670 height 287
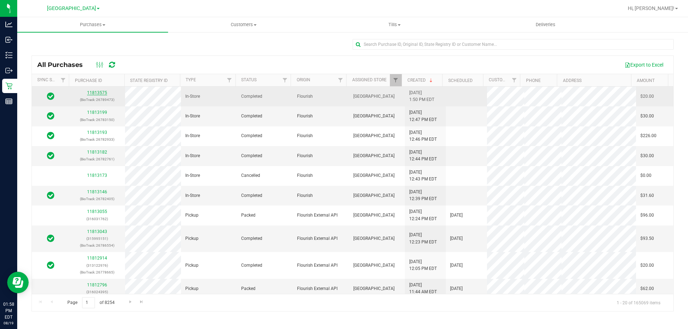
click at [93, 94] on link "11813575" at bounding box center [97, 92] width 20 height 5
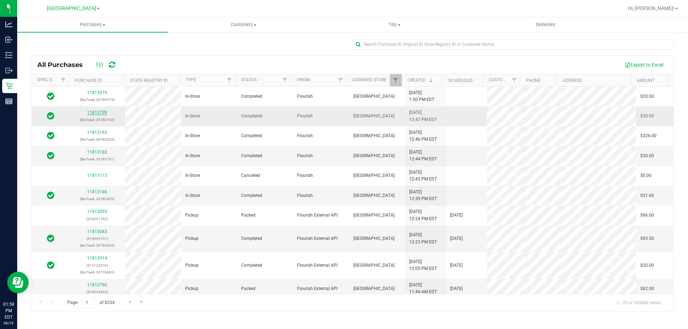
click at [101, 113] on link "11813199" at bounding box center [97, 112] width 20 height 5
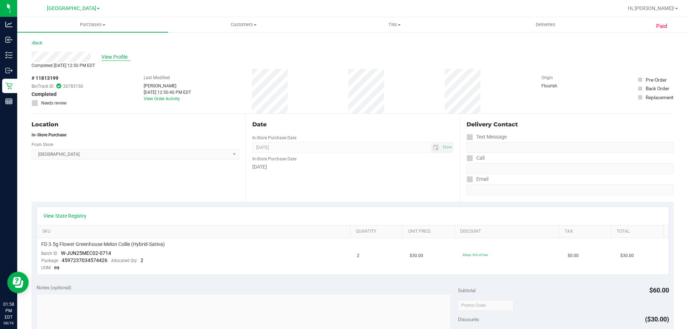
click at [109, 57] on span "View Profile" at bounding box center [115, 57] width 29 height 8
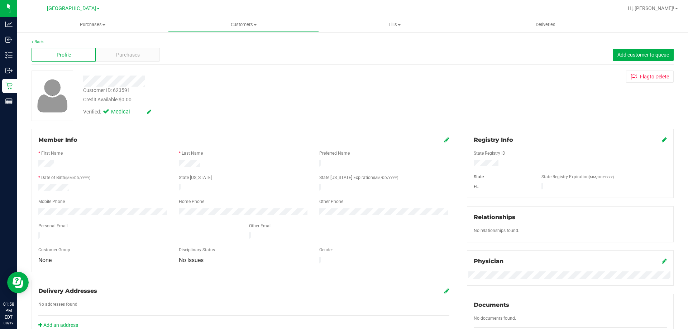
click at [109, 57] on div "Purchases" at bounding box center [128, 55] width 64 height 14
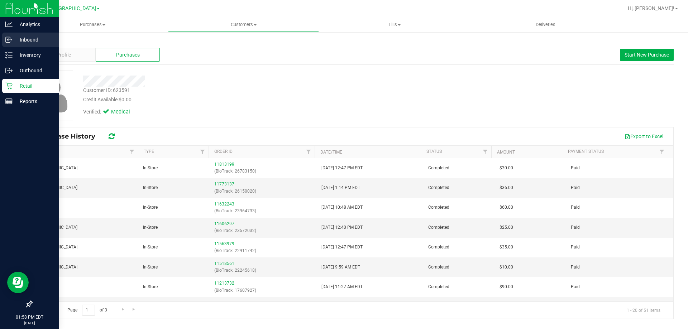
click at [10, 37] on icon at bounding box center [8, 39] width 7 height 7
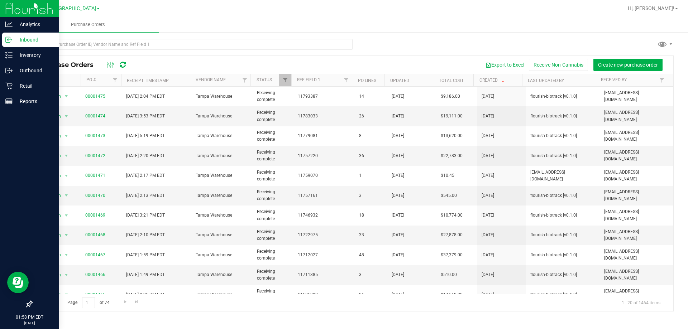
click at [1, 112] on div at bounding box center [29, 204] width 59 height 188
click at [6, 107] on div "Reports" at bounding box center [30, 101] width 57 height 14
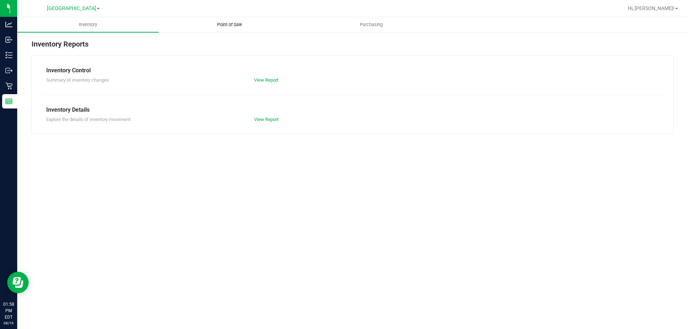
click at [216, 30] on uib-tab-heading "Point of Sale" at bounding box center [229, 25] width 141 height 14
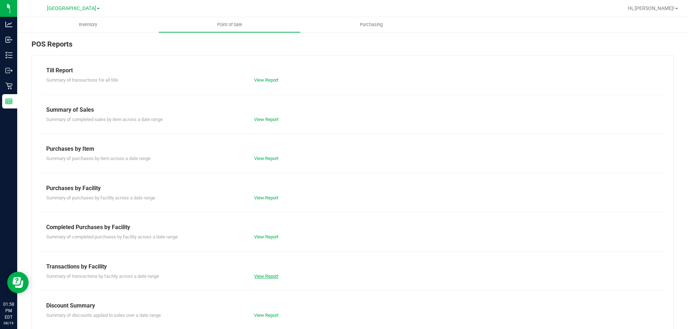
click at [261, 274] on link "View Report" at bounding box center [266, 276] width 24 height 5
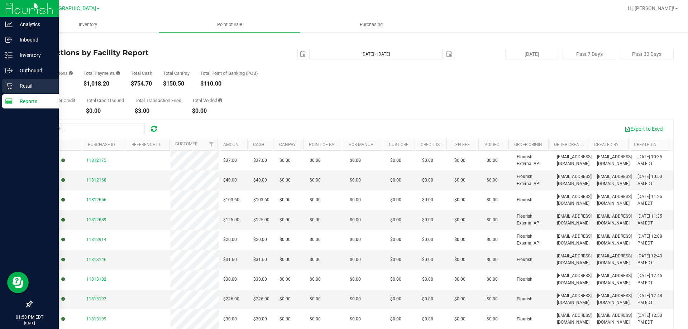
click at [18, 87] on p "Retail" at bounding box center [34, 86] width 43 height 9
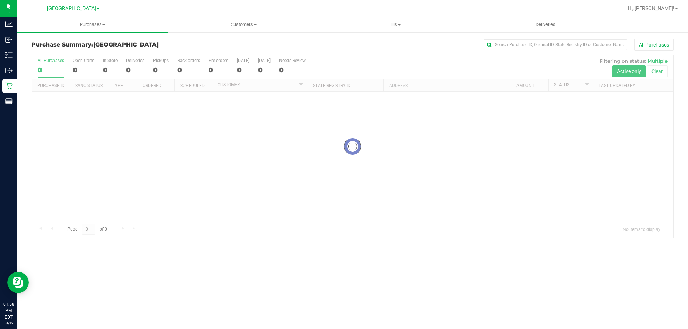
click at [87, 33] on div "Purchase Summary: [GEOGRAPHIC_DATA] All Purchases Loading... All Purchases 0 Op…" at bounding box center [352, 139] width 670 height 214
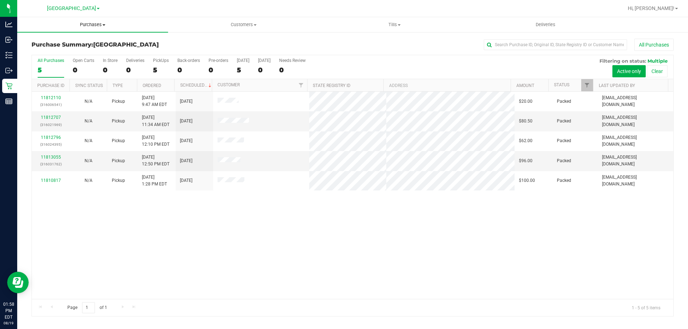
click at [109, 27] on span "Purchases" at bounding box center [92, 24] width 151 height 6
click at [67, 52] on li "Fulfillment" at bounding box center [92, 52] width 151 height 9
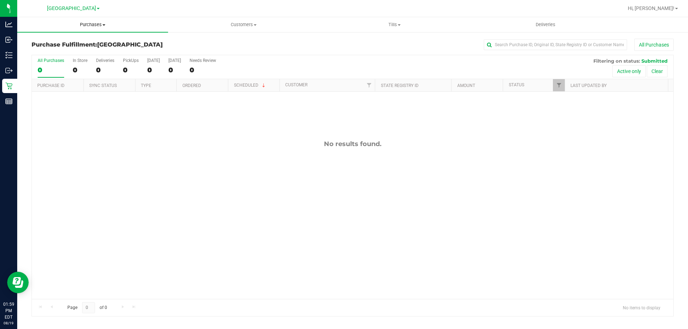
click at [106, 27] on span "Purchases" at bounding box center [92, 24] width 151 height 6
click at [240, 21] on uib-tab-heading "Customers All customers Add a new customer All physicians" at bounding box center [243, 25] width 150 height 14
click at [190, 44] on span "All customers" at bounding box center [194, 43] width 52 height 6
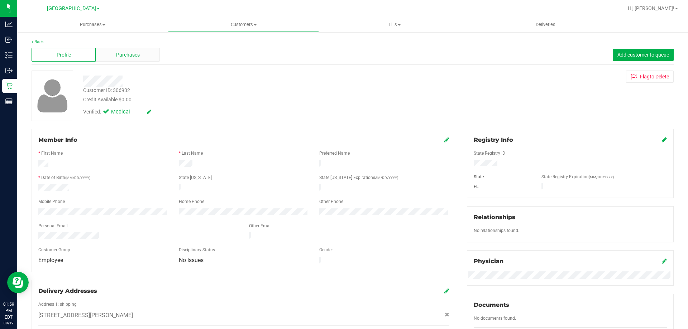
click at [118, 61] on div "Profile Purchases Add customer to queue" at bounding box center [353, 55] width 642 height 20
click at [118, 60] on div "Purchases" at bounding box center [128, 55] width 64 height 14
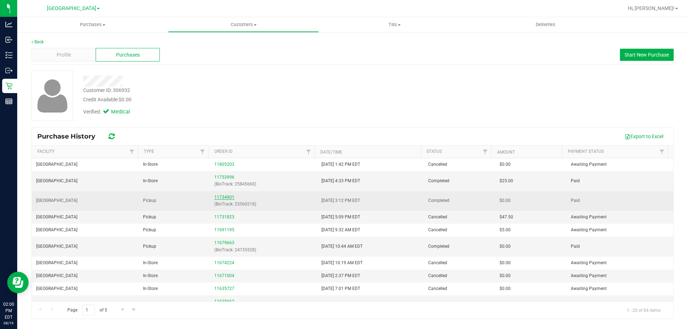
click at [220, 199] on link "11734901" at bounding box center [224, 197] width 20 height 5
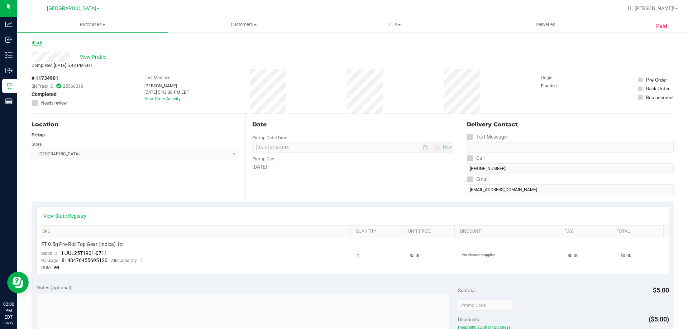
click at [40, 43] on link "Back" at bounding box center [37, 42] width 11 height 5
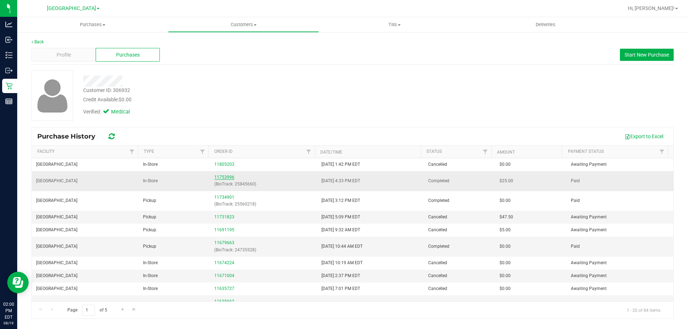
click at [218, 178] on link "11753996" at bounding box center [224, 177] width 20 height 5
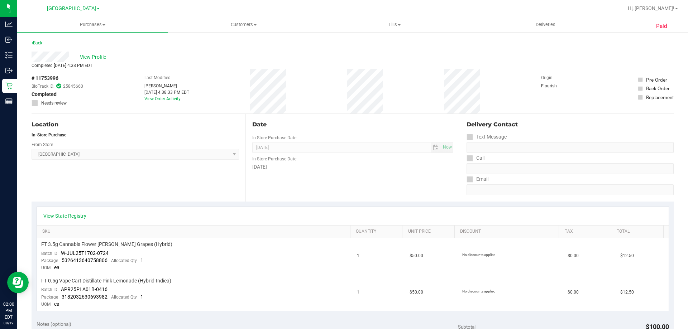
click at [158, 98] on link "View Order Activity" at bounding box center [162, 98] width 36 height 5
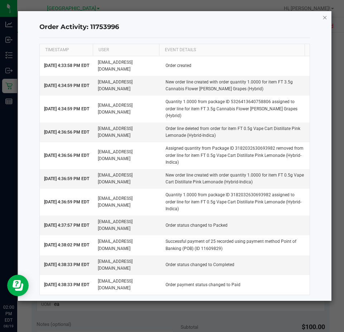
click at [325, 18] on icon "button" at bounding box center [324, 17] width 5 height 9
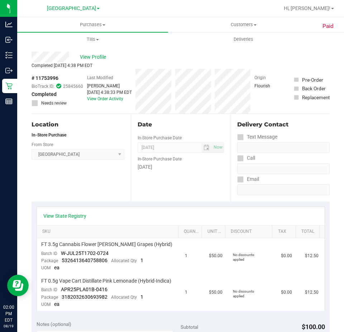
drag, startPoint x: 62, startPoint y: 76, endPoint x: 36, endPoint y: 75, distance: 25.8
click at [36, 75] on div "# 11753996 BioTrack ID: 25845660 Completed Needs review" at bounding box center [58, 90] width 52 height 32
copy div "11753996"
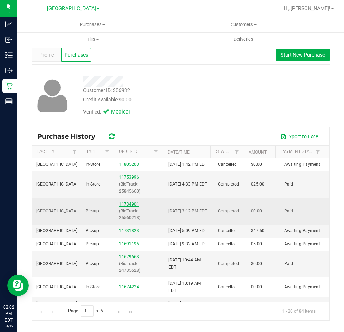
click at [130, 207] on link "11734901" at bounding box center [129, 204] width 20 height 5
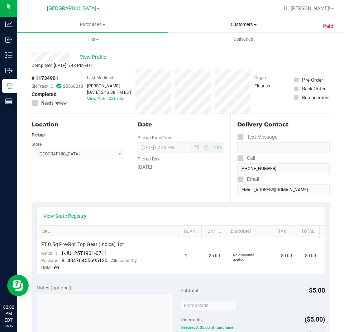
click at [225, 22] on span "Customers" at bounding box center [243, 24] width 150 height 6
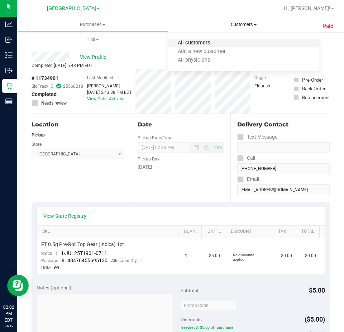
click at [201, 45] on span "All customers" at bounding box center [194, 43] width 52 height 6
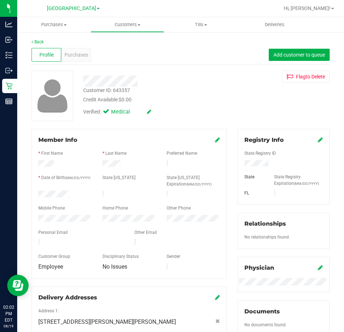
click at [82, 62] on div "Profile Purchases Add customer to queue" at bounding box center [181, 55] width 298 height 20
click at [78, 54] on span "Purchases" at bounding box center [76, 55] width 24 height 8
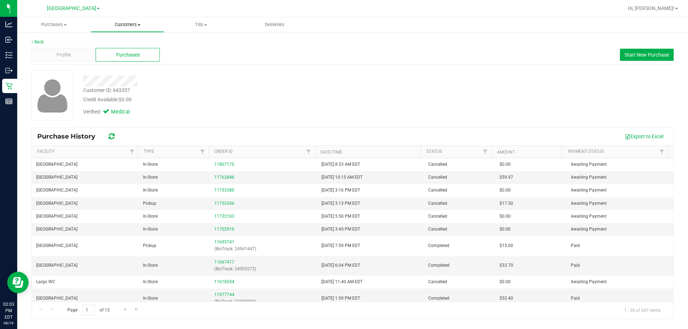
click at [139, 27] on span "Customers" at bounding box center [127, 24] width 73 height 6
click at [127, 45] on span "All customers" at bounding box center [117, 43] width 52 height 6
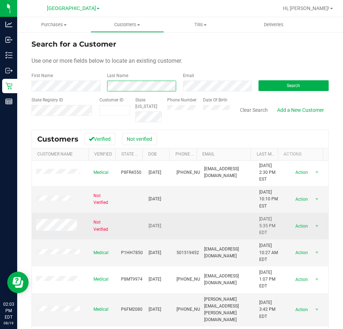
scroll to position [251, 0]
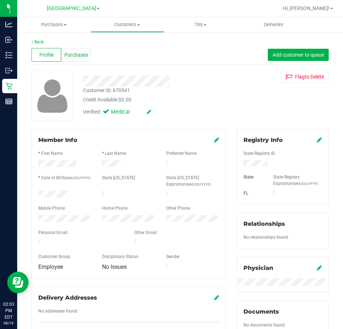
click at [85, 55] on span "Purchases" at bounding box center [76, 55] width 24 height 8
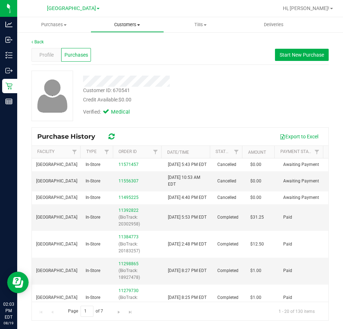
click at [122, 19] on uib-tab-heading "Customers All customers Add a new customer All physicians" at bounding box center [127, 25] width 73 height 14
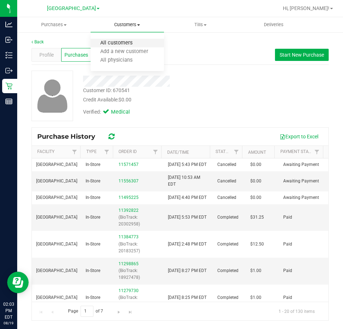
click at [107, 42] on span "All customers" at bounding box center [117, 43] width 52 height 6
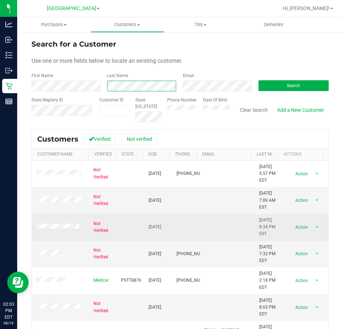
scroll to position [65, 0]
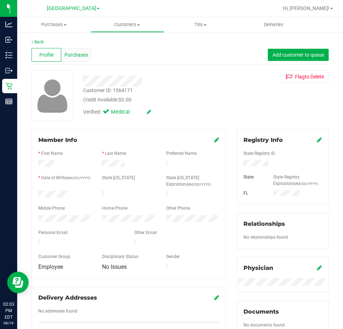
click at [84, 61] on div "Purchases" at bounding box center [76, 55] width 30 height 14
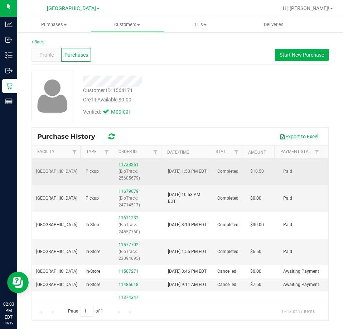
click at [134, 163] on link "11738251" at bounding box center [129, 164] width 20 height 5
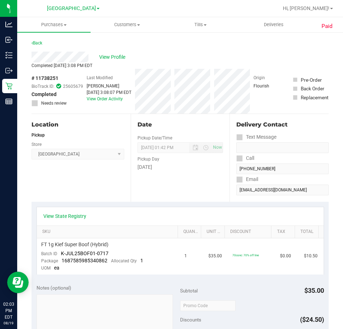
drag, startPoint x: 62, startPoint y: 74, endPoint x: 37, endPoint y: 80, distance: 25.1
click at [37, 80] on div "# 11738251 BioTrack ID: 25605679 Completed Needs review" at bounding box center [58, 91] width 52 height 45
drag, startPoint x: 35, startPoint y: 80, endPoint x: 68, endPoint y: 78, distance: 32.3
click at [68, 78] on div "# 11738251 BioTrack ID: 25605679 Completed Needs review" at bounding box center [58, 90] width 52 height 32
copy div "11738251"
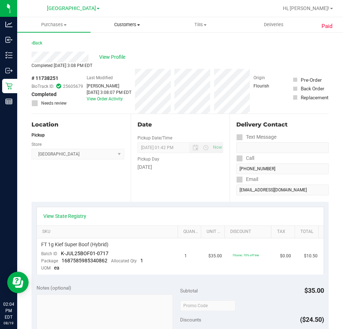
click at [118, 32] on uib-tab-heading "Customers All customers Add a new customer All physicians" at bounding box center [127, 25] width 73 height 14
click at [107, 46] on span "All customers" at bounding box center [117, 43] width 52 height 6
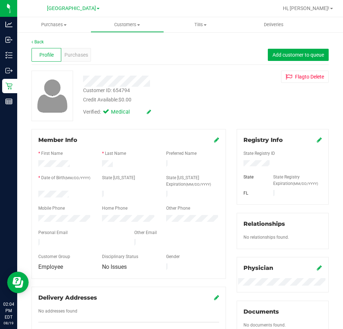
click at [84, 68] on div "Back Profile Purchases Add customer to queue Customer ID: 654794 Credit Availab…" at bounding box center [180, 270] width 297 height 463
click at [84, 57] on span "Purchases" at bounding box center [76, 55] width 24 height 8
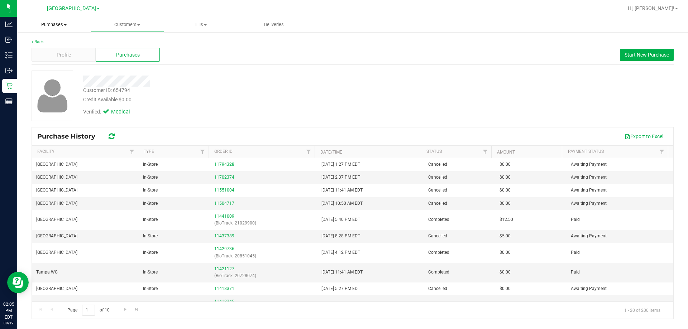
drag, startPoint x: 52, startPoint y: 26, endPoint x: 53, endPoint y: 39, distance: 13.6
click at [52, 25] on span "Purchases" at bounding box center [53, 24] width 73 height 6
click at [47, 51] on span "Fulfillment" at bounding box center [39, 52] width 44 height 6
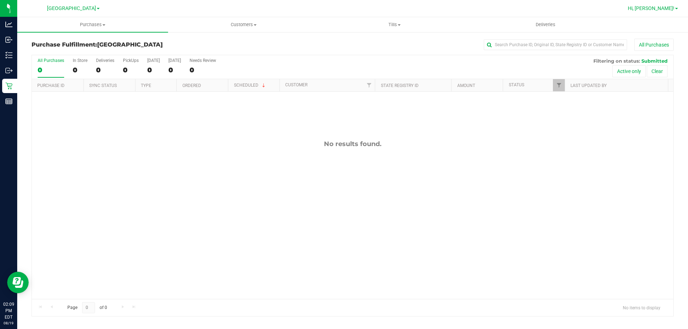
click at [343, 7] on span "Hi, [PERSON_NAME]!" at bounding box center [650, 8] width 47 height 6
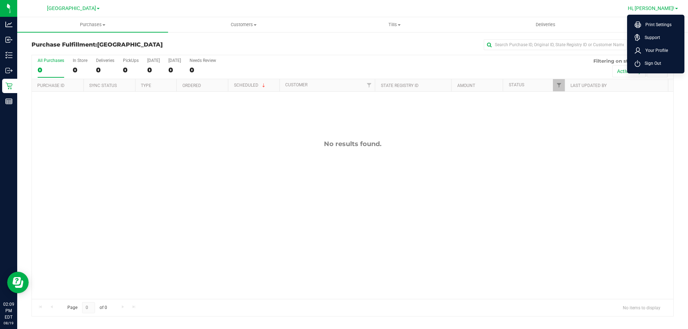
click at [343, 62] on span "Sign Out" at bounding box center [650, 63] width 21 height 7
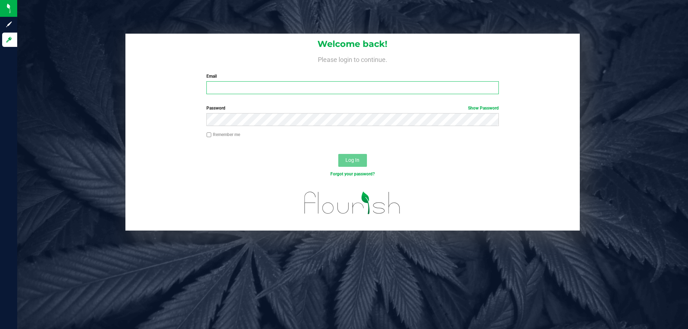
click at [343, 89] on input "Email" at bounding box center [352, 87] width 292 height 13
type input "[EMAIL_ADDRESS][DOMAIN_NAME]"
click at [338, 154] on button "Log In" at bounding box center [352, 160] width 29 height 13
